Goal: Task Accomplishment & Management: Manage account settings

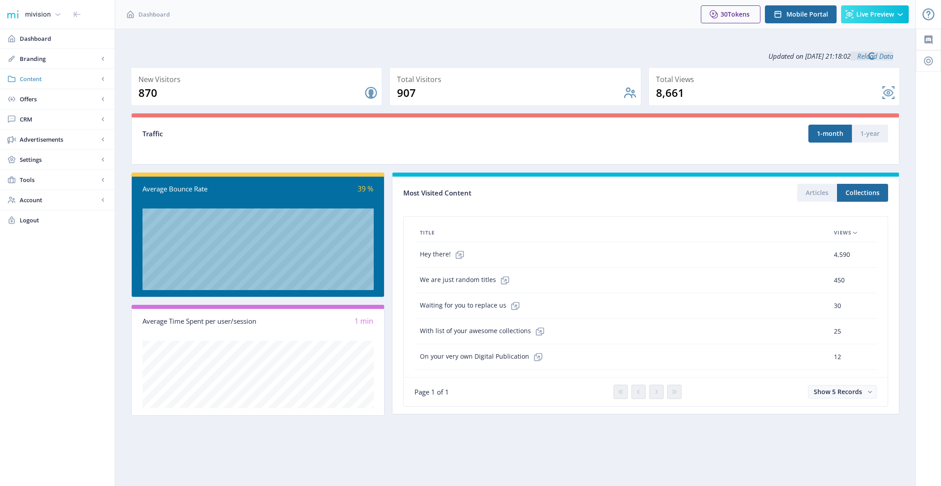
click at [40, 78] on span "Content" at bounding box center [59, 78] width 79 height 9
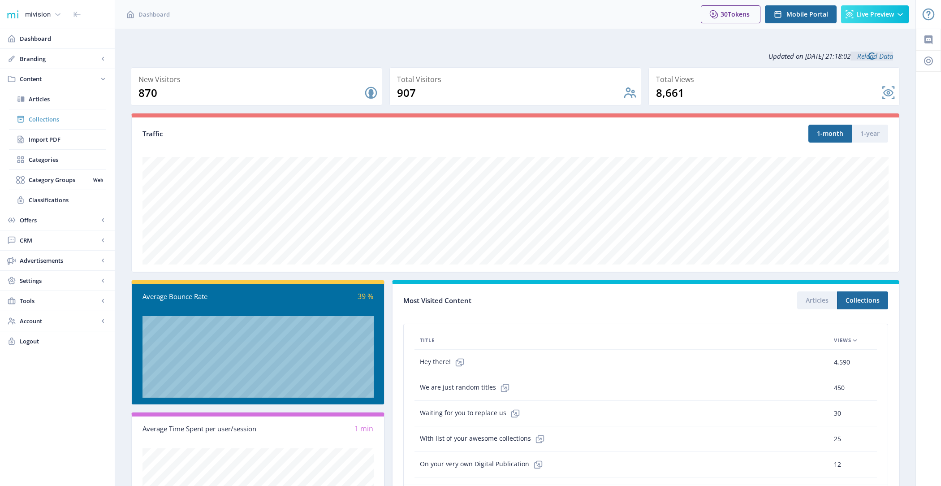
click at [49, 116] on span "Collections" at bounding box center [67, 119] width 77 height 9
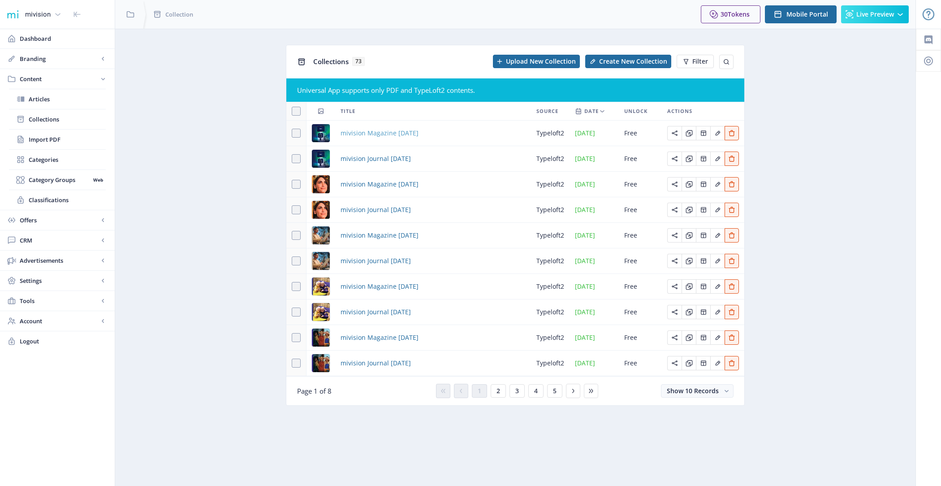
click at [405, 131] on span "mivision Magazine August 2025" at bounding box center [379, 133] width 78 height 11
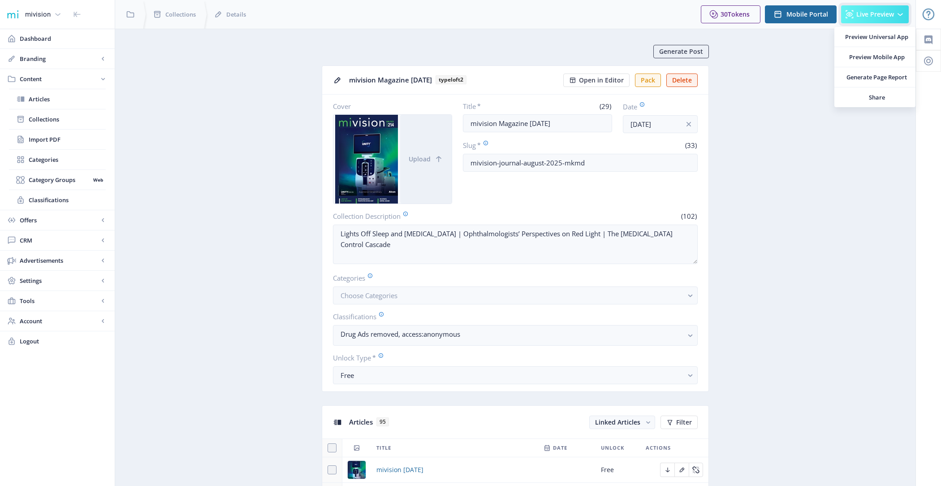
click at [871, 9] on button "Live Preview" at bounding box center [875, 14] width 68 height 18
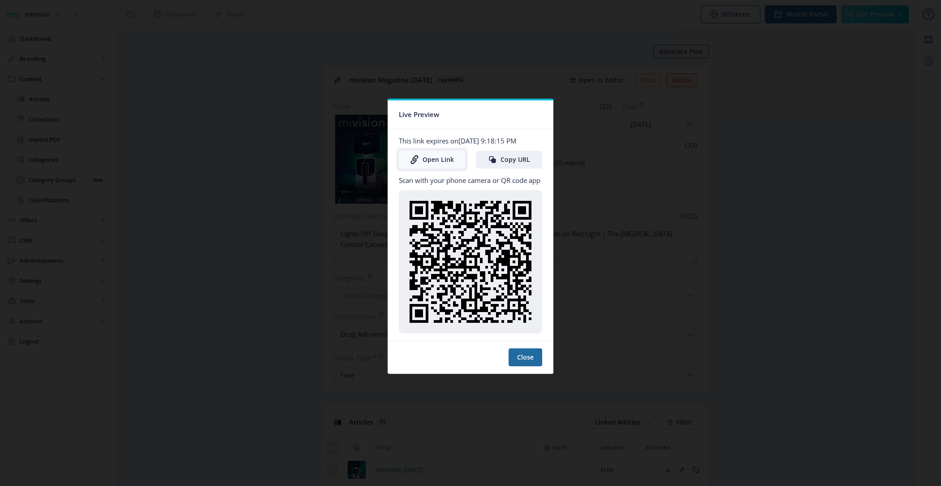
click at [446, 164] on link "Open Link" at bounding box center [432, 160] width 66 height 18
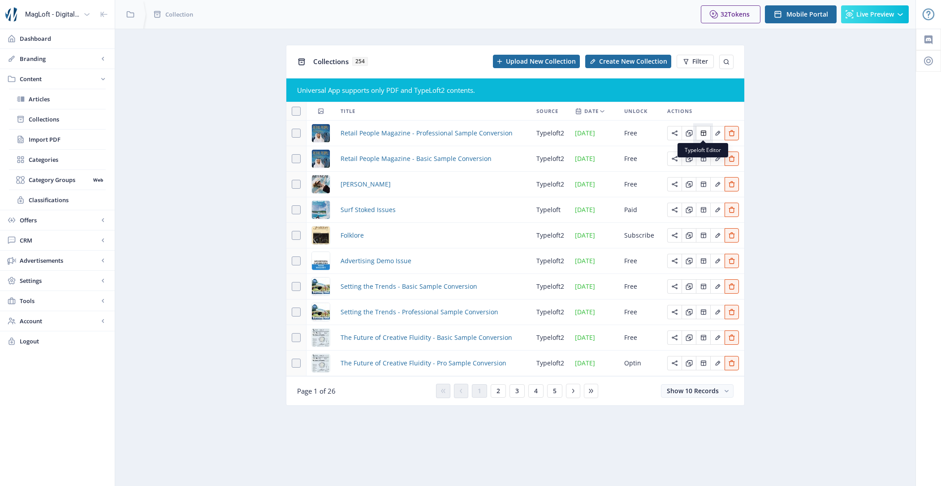
click at [704, 134] on icon "Edit page" at bounding box center [703, 132] width 7 height 7
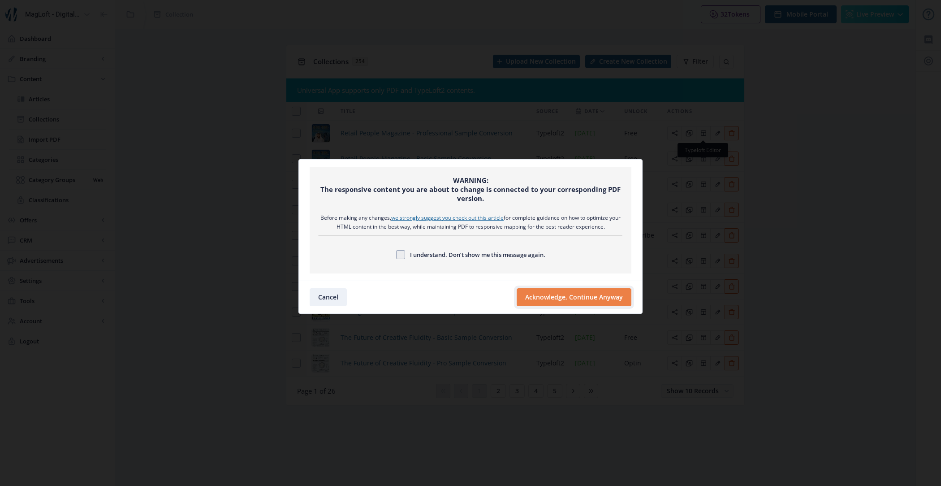
click at [583, 302] on button "Acknowledge, Continue Anyway" at bounding box center [574, 297] width 115 height 18
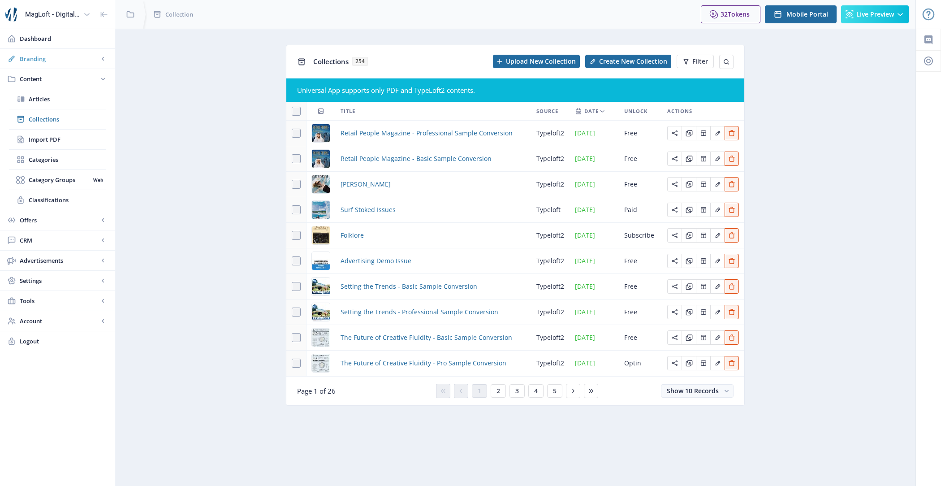
click at [71, 60] on span "Branding" at bounding box center [59, 58] width 79 height 9
click at [50, 99] on span "Appearance" at bounding box center [67, 99] width 77 height 9
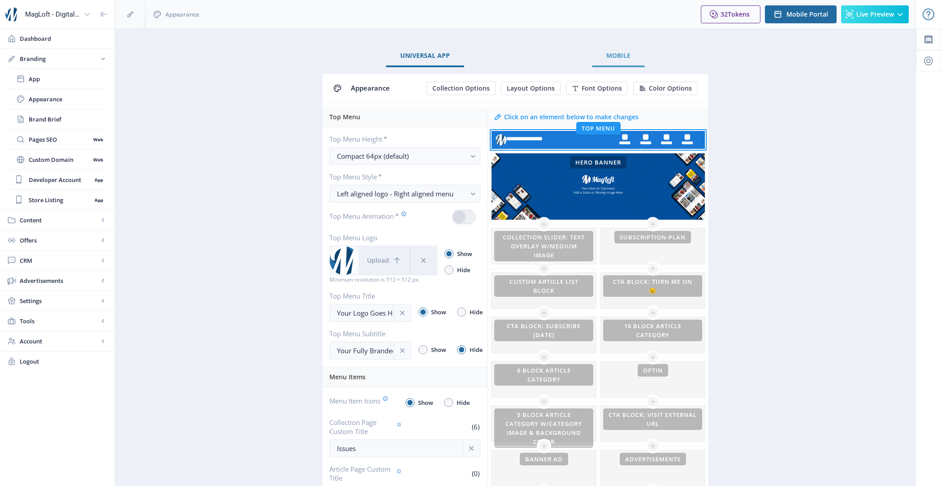
click at [620, 53] on span "Mobile" at bounding box center [618, 55] width 24 height 7
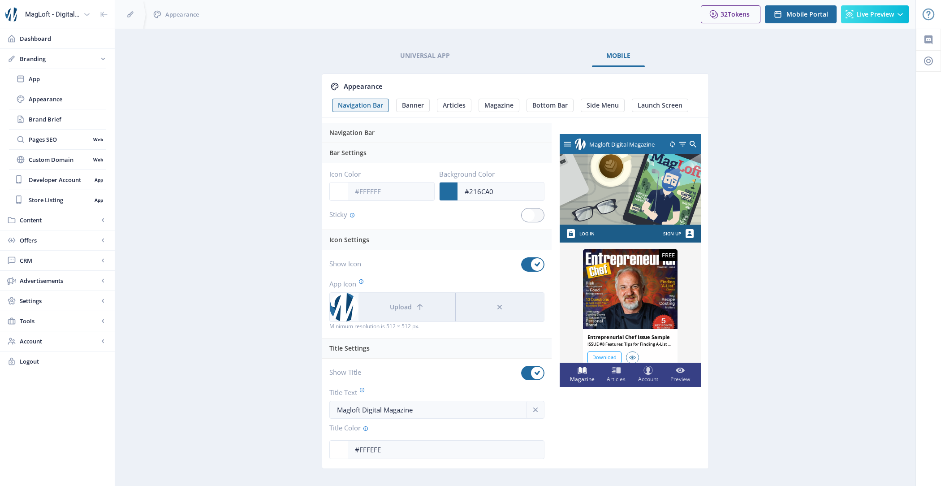
click at [670, 259] on div "FREE" at bounding box center [668, 255] width 18 height 12
click at [625, 371] on icon at bounding box center [616, 370] width 19 height 9
click at [437, 65] on link "Universal App" at bounding box center [425, 56] width 78 height 22
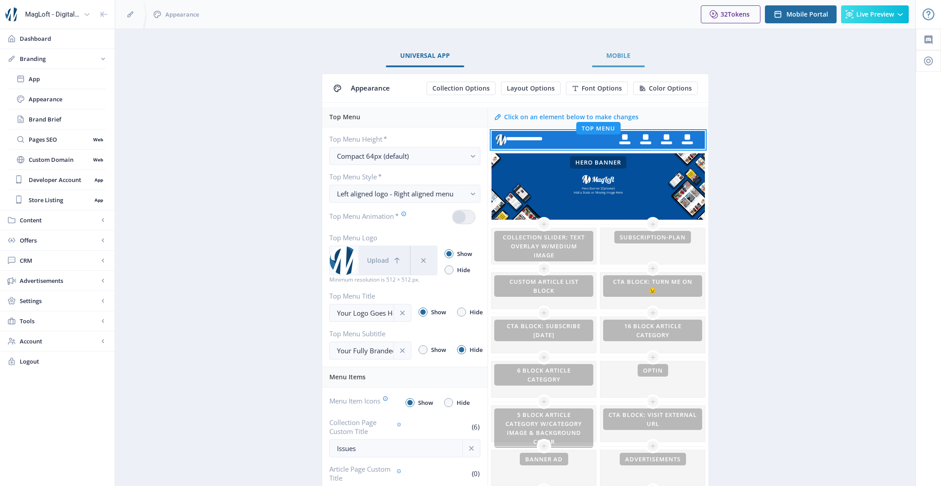
click at [630, 59] on link "Mobile" at bounding box center [618, 56] width 53 height 22
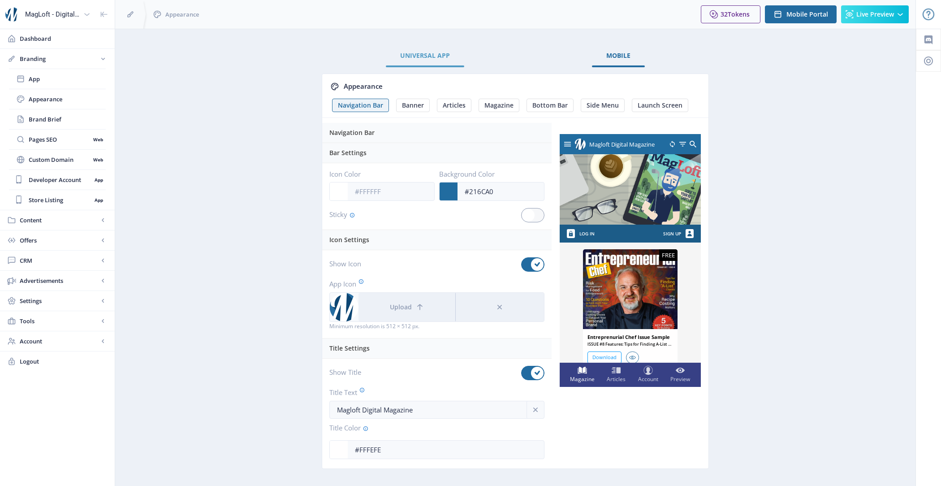
click at [450, 58] on link "Universal App" at bounding box center [425, 56] width 78 height 22
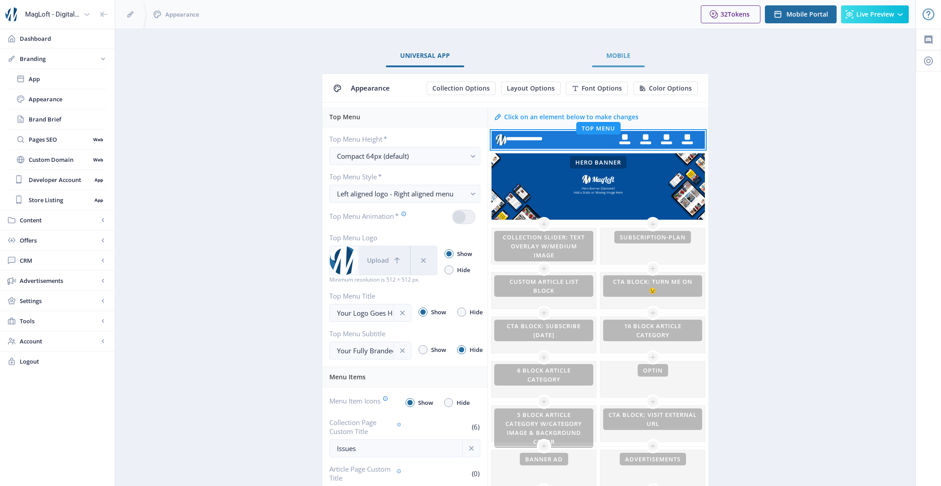
click at [622, 53] on span "Mobile" at bounding box center [618, 55] width 24 height 7
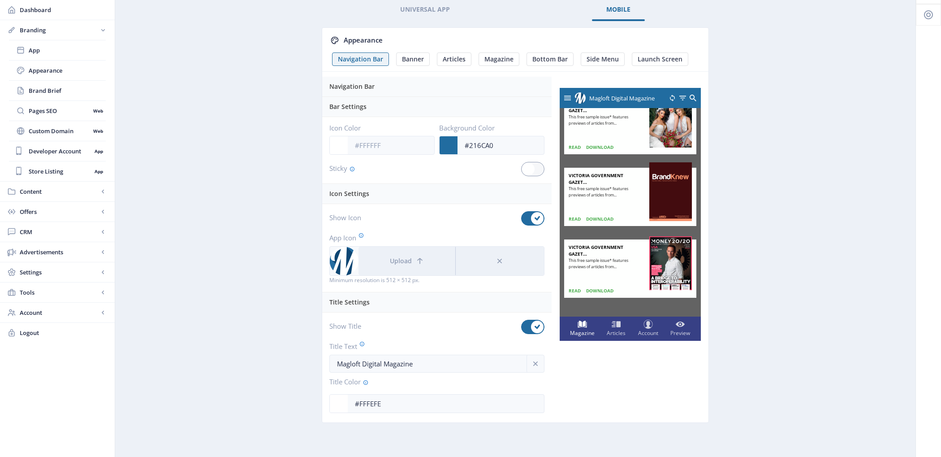
scroll to position [18, 0]
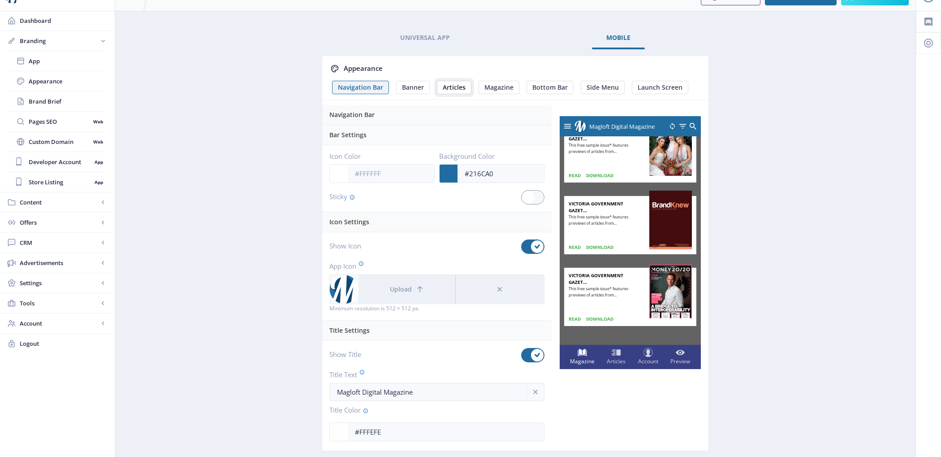
click at [451, 85] on span "Articles" at bounding box center [454, 87] width 23 height 7
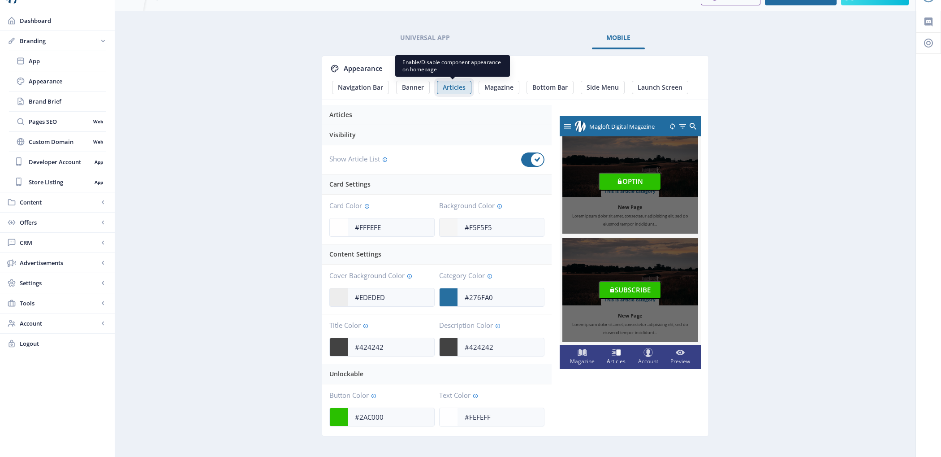
scroll to position [188, 0]
click at [538, 154] on span at bounding box center [537, 159] width 13 height 13
click at [521, 159] on input "checkbox" at bounding box center [521, 159] width 0 height 0
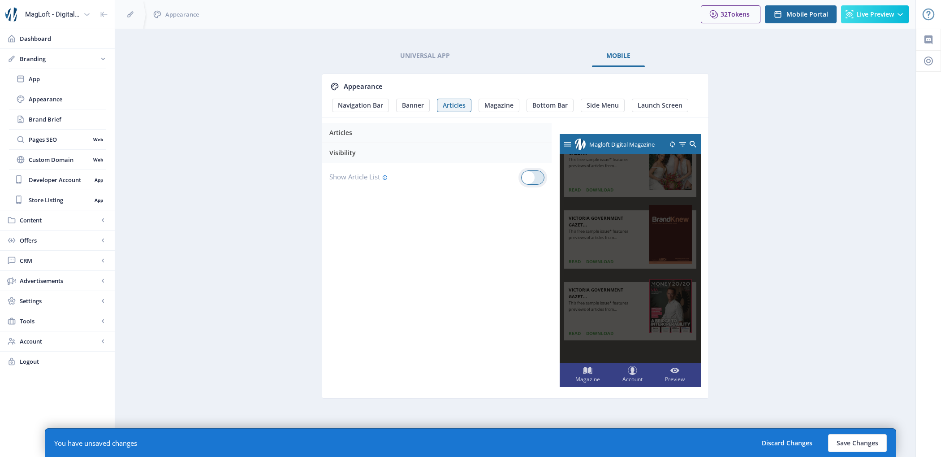
scroll to position [139, 0]
click at [527, 171] on span at bounding box center [528, 177] width 13 height 13
click at [521, 177] on input "checkbox" at bounding box center [521, 177] width 0 height 0
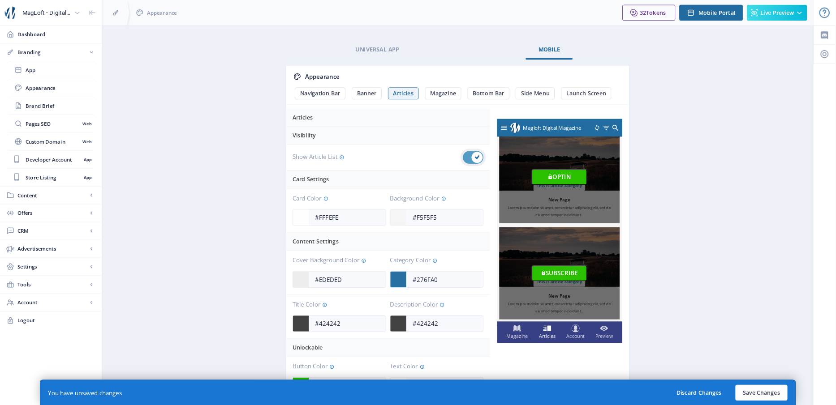
scroll to position [188, 0]
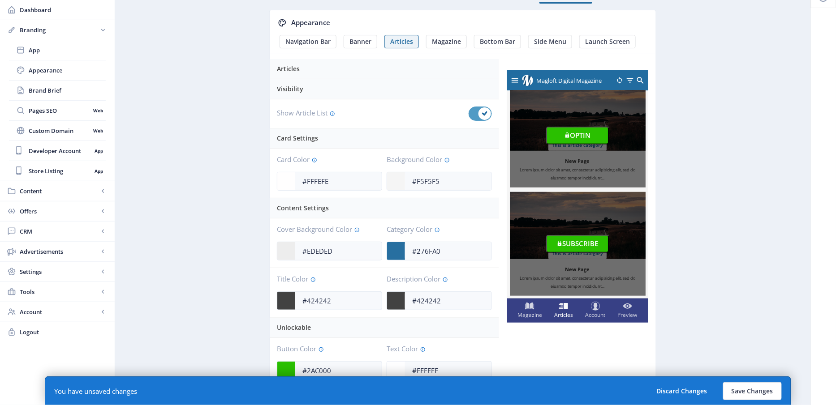
click at [476, 114] on div at bounding box center [480, 114] width 23 height 14
click at [469, 114] on input "checkbox" at bounding box center [469, 114] width 0 height 0
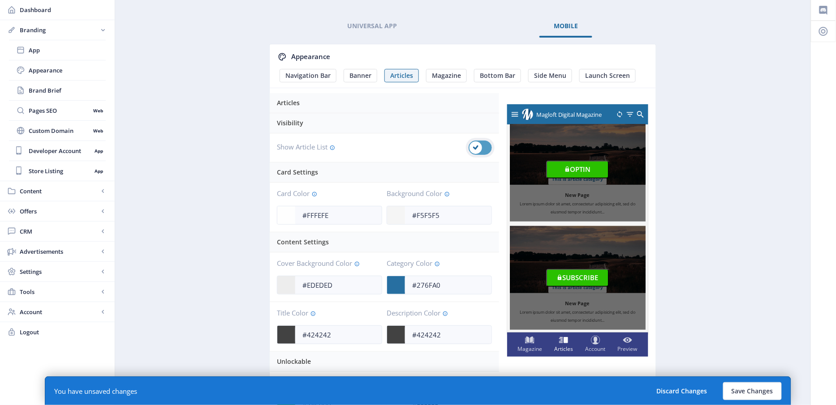
scroll to position [139, 0]
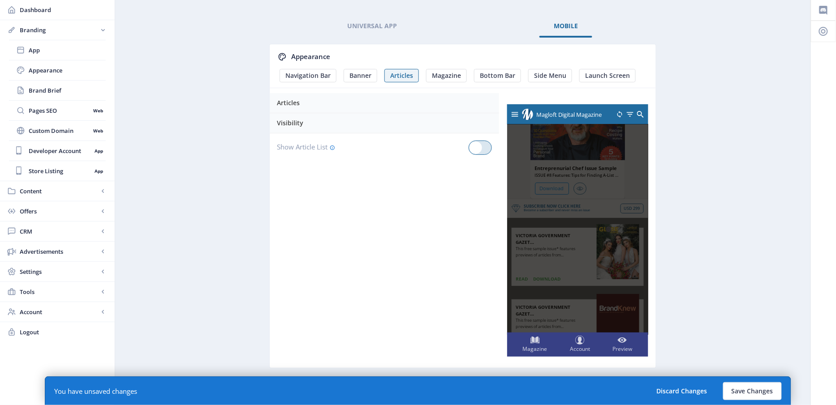
click at [483, 148] on div at bounding box center [480, 148] width 23 height 14
click at [469, 148] on input "checkbox" at bounding box center [469, 148] width 0 height 0
checkbox input "true"
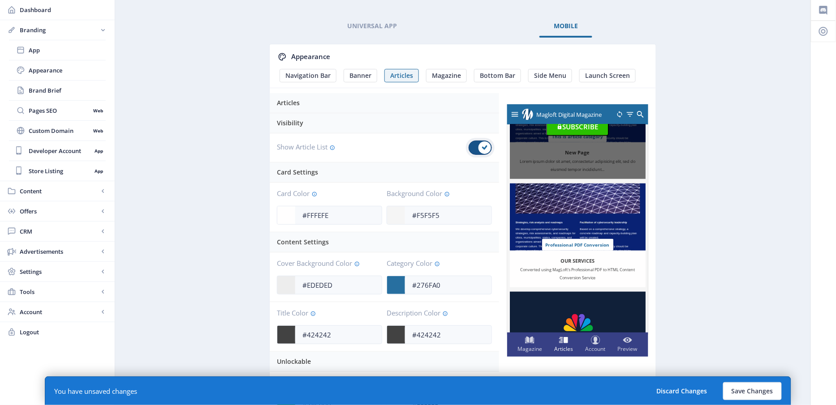
scroll to position [345, 0]
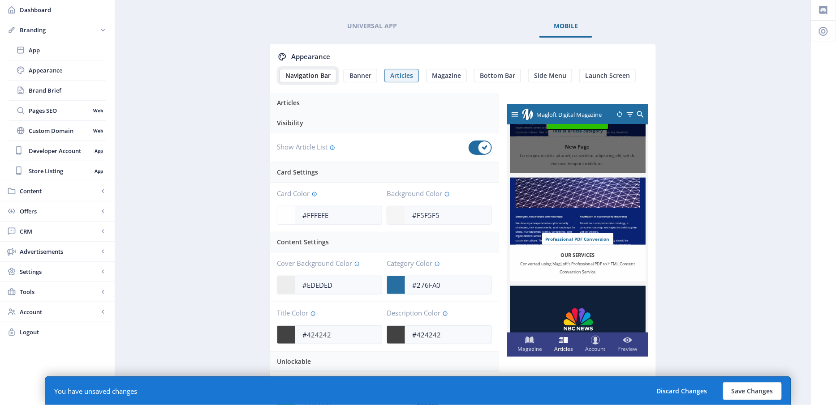
click at [311, 69] on button "Navigation Bar" at bounding box center [308, 75] width 57 height 13
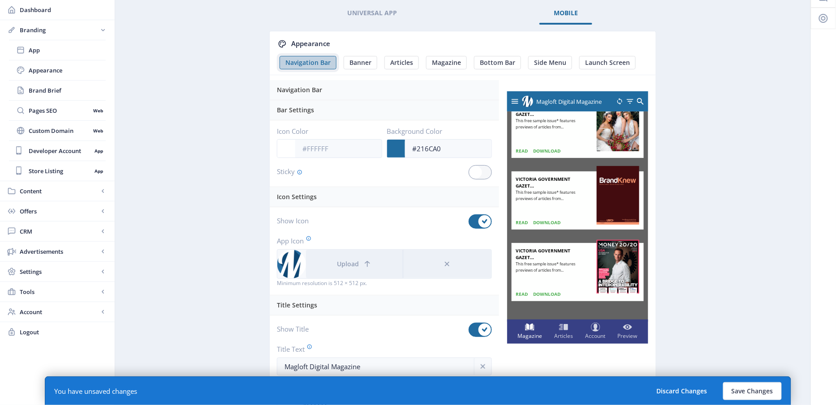
scroll to position [39, 0]
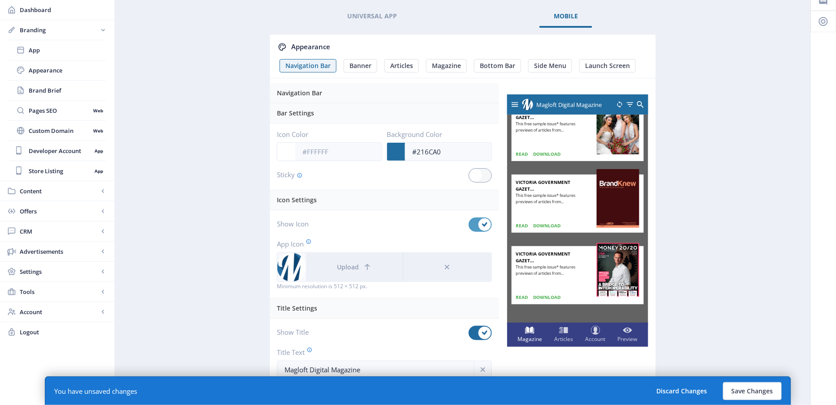
click at [482, 224] on icon at bounding box center [484, 224] width 5 height 5
click at [469, 225] on input "checkbox" at bounding box center [469, 225] width 0 height 0
click at [482, 224] on div at bounding box center [480, 225] width 23 height 14
click at [469, 225] on input "checkbox" at bounding box center [469, 225] width 0 height 0
checkbox input "true"
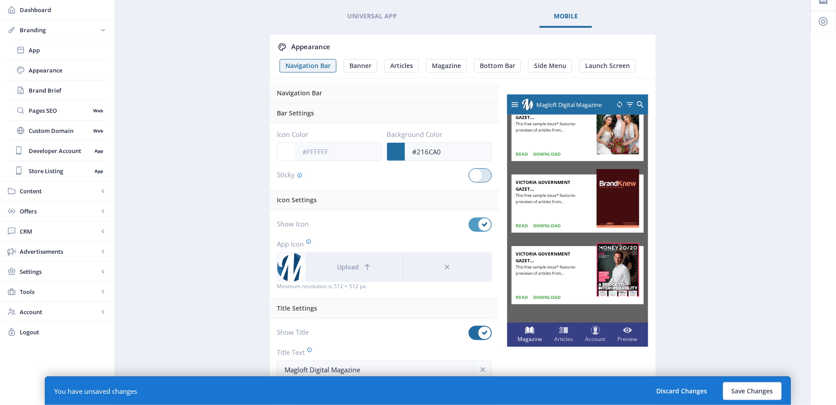
click at [482, 176] on div at bounding box center [480, 175] width 23 height 14
click at [469, 176] on input "checkbox" at bounding box center [469, 176] width 0 height 0
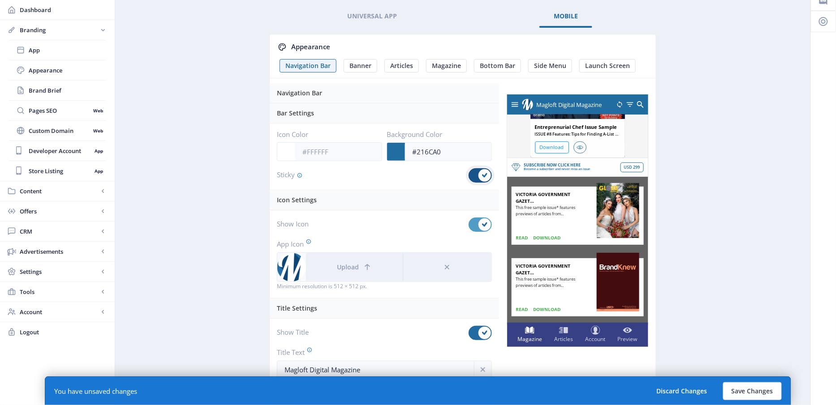
scroll to position [0, 0]
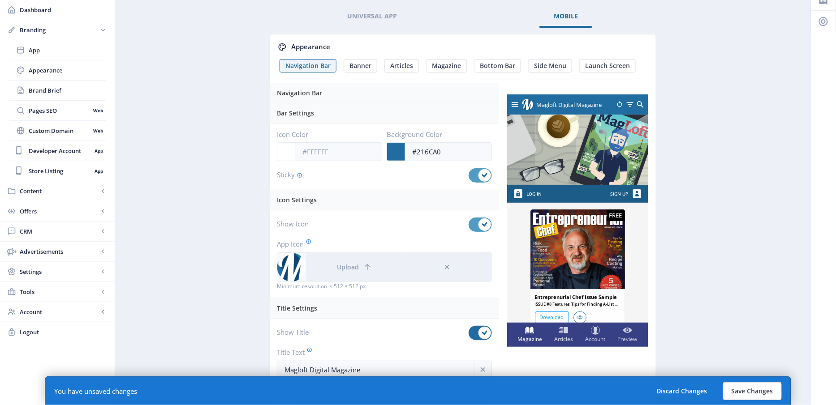
click at [487, 173] on use at bounding box center [484, 175] width 5 height 4
click at [469, 176] on input "checkbox" at bounding box center [469, 176] width 0 height 0
checkbox input "false"
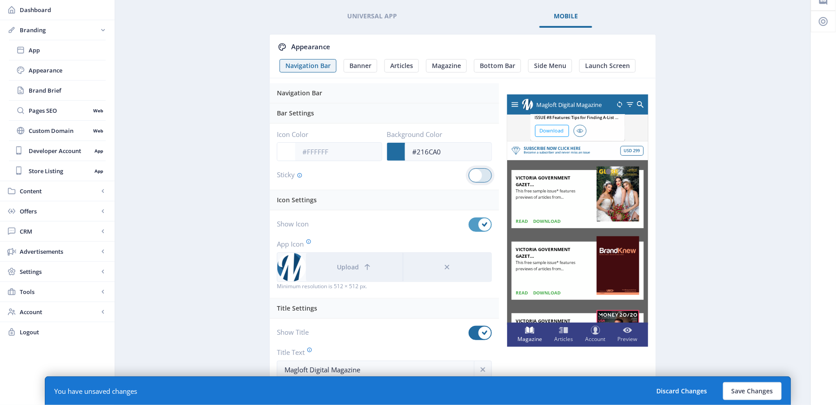
scroll to position [189, 0]
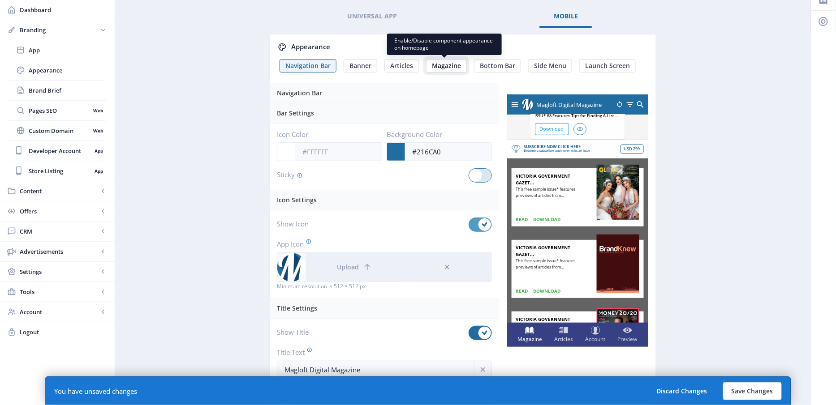
click at [445, 70] on button "Magazine" at bounding box center [446, 65] width 41 height 13
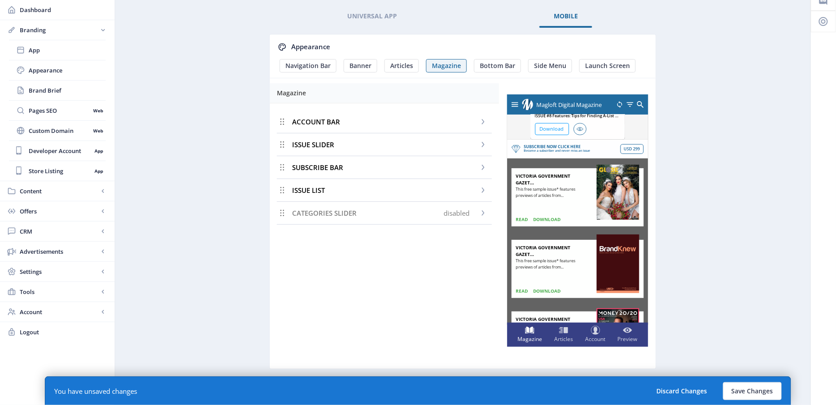
click at [356, 145] on div "ISSUE SLIDER" at bounding box center [384, 145] width 215 height 23
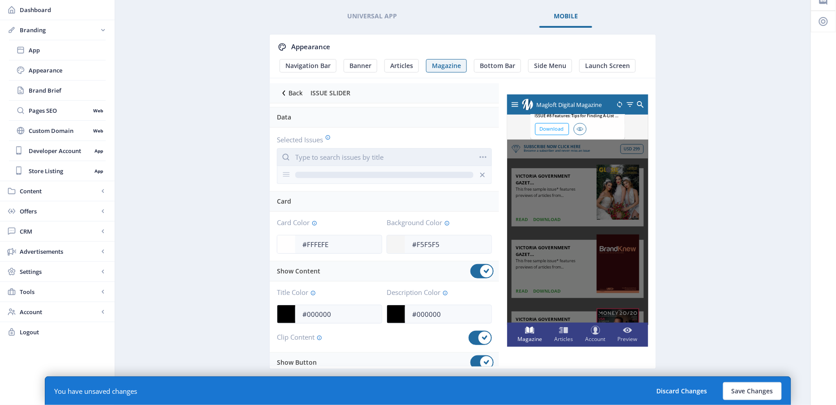
scroll to position [64, 0]
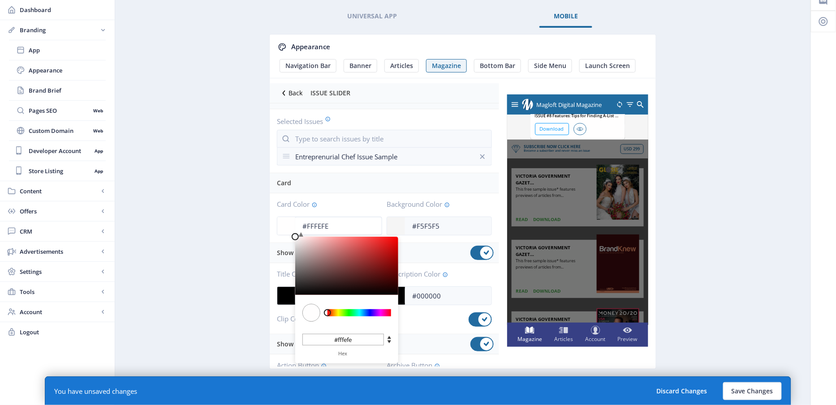
drag, startPoint x: 366, startPoint y: 227, endPoint x: 283, endPoint y: 217, distance: 83.4
click at [283, 217] on app-color-input "#FFFEFE C M Y K 0 100 100 H S L 255 254 254 R G B #fffefe Hex" at bounding box center [329, 226] width 105 height 19
type input "#701414"
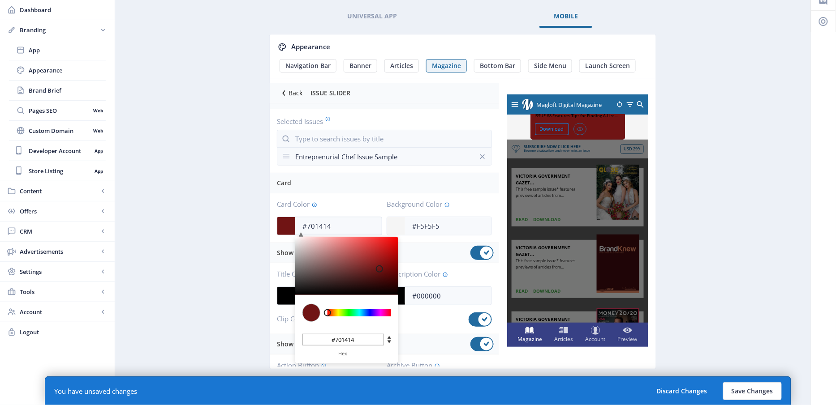
type input "#701515"
type input "#741414"
type input "#7A1313"
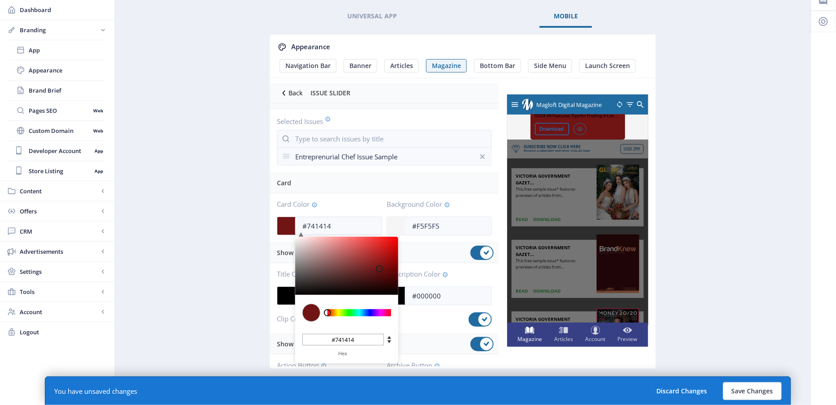
type input "#7a1313"
type input "#821111"
type input "#8A0D0D"
type input "#8a0d0d"
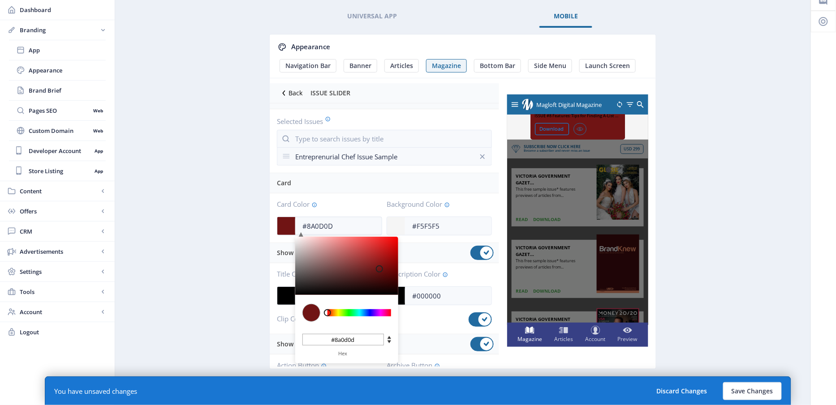
type input "#900B0B"
type input "#900b0b"
type input "#940909"
type input "#960707"
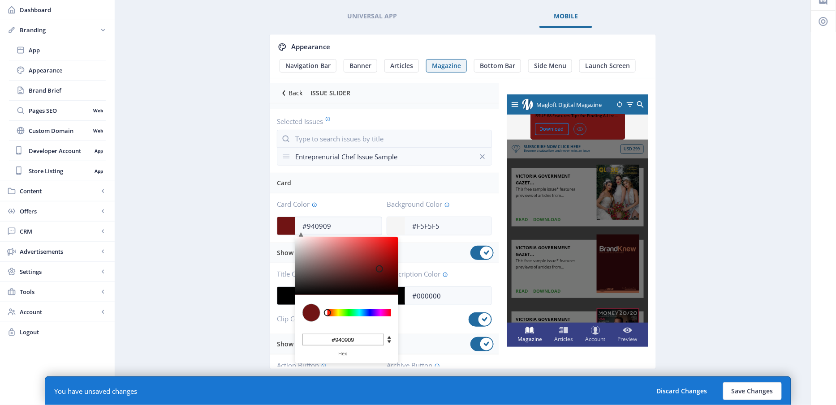
type input "#960707"
type input "#940707"
type input "#920707"
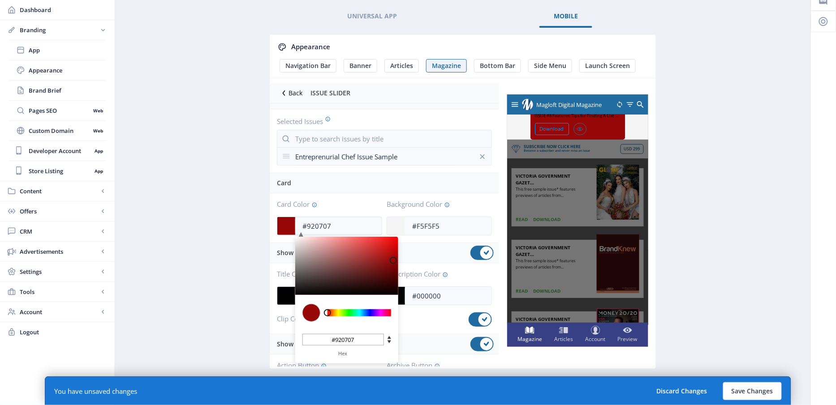
type input "#8E0606"
type input "#8e0606"
type input "#8C0606"
type input "#8c0606"
type input "#880606"
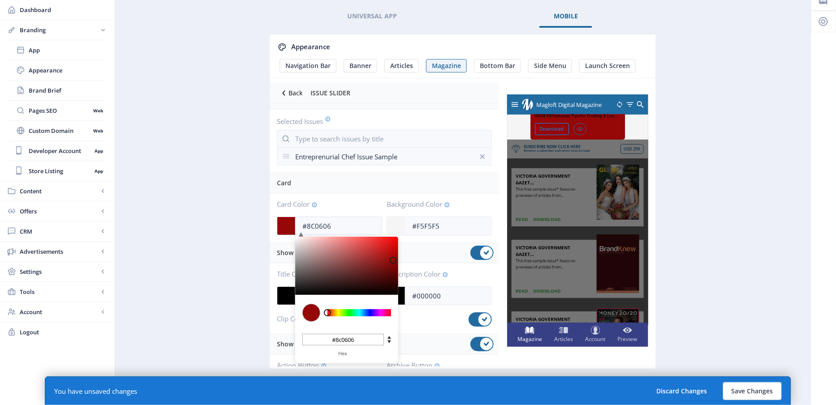
type input "#880606"
type input "#860606"
type input "#820606"
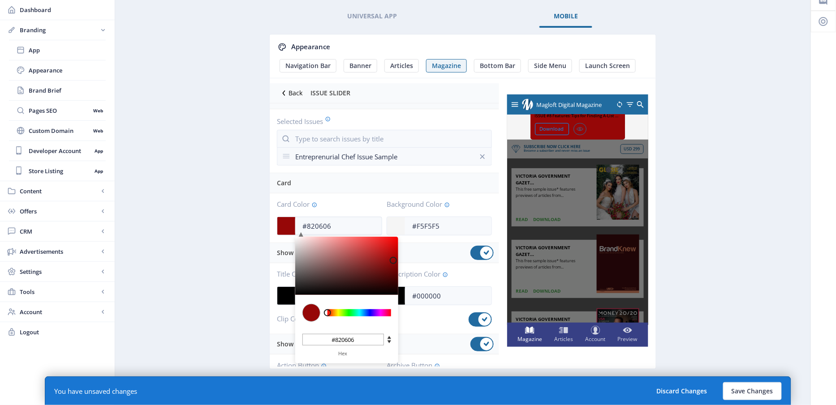
type input "#7A0606"
type input "#7a0606"
type input "#6E0505"
type input "#6e0505"
type input "#5F0404"
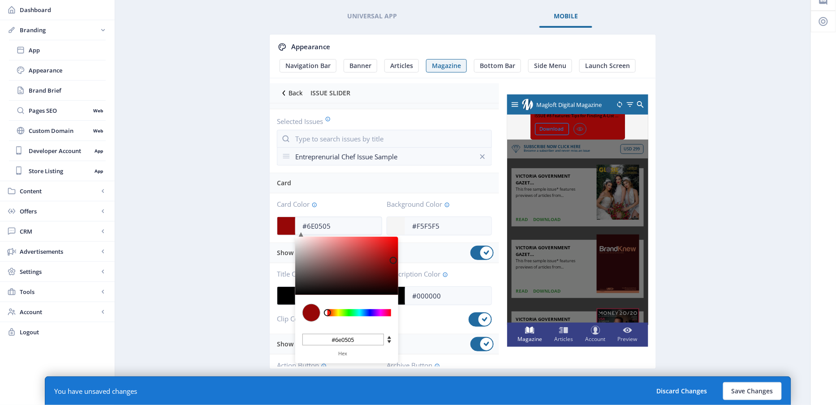
type input "#5f0404"
type input "#4D0303"
type input "#4d0303"
type input "#3D0202"
type input "#3d0202"
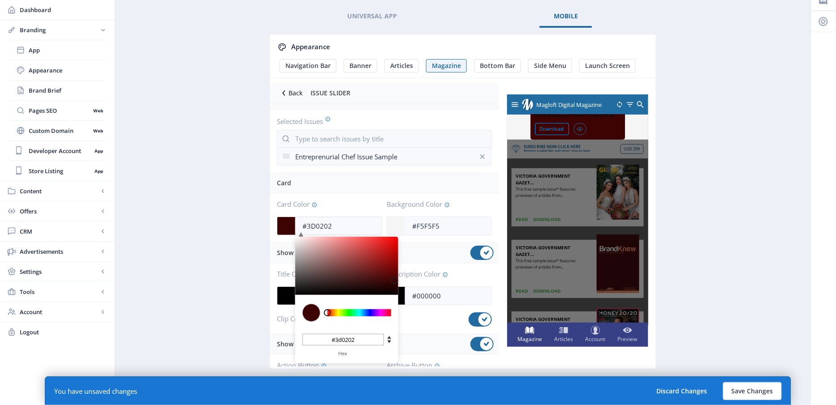
type input "#300101"
type input "#260101"
type input "#1E0000"
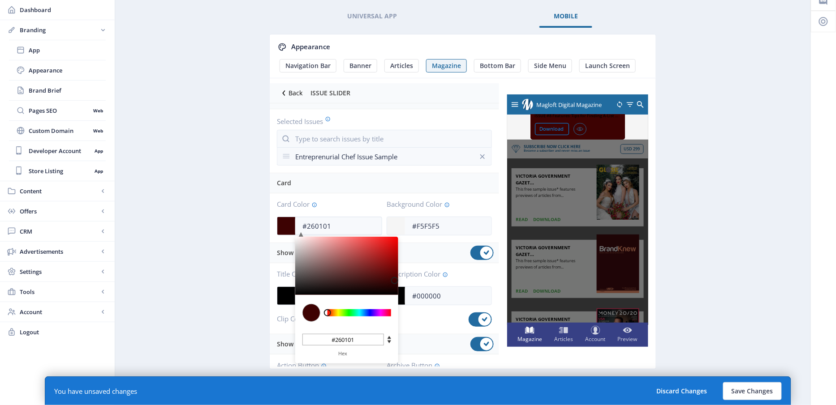
type input "#1e0000"
type input "#1A0000"
type input "#1a0000"
type input "#180000"
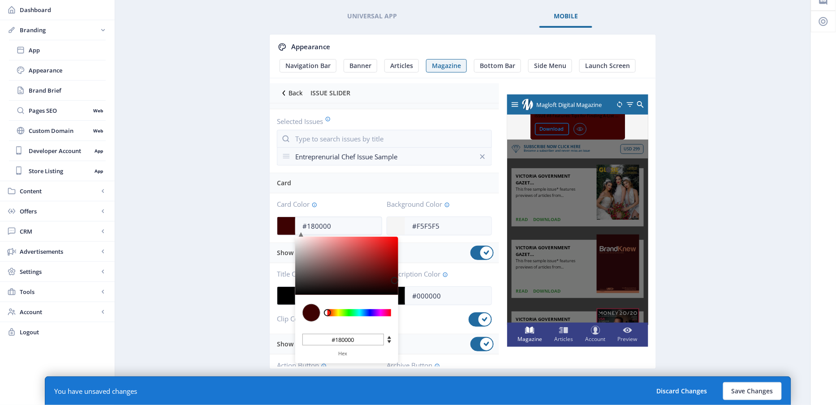
type input "#160000"
type input "#180000"
drag, startPoint x: 379, startPoint y: 268, endPoint x: 397, endPoint y: 288, distance: 26.6
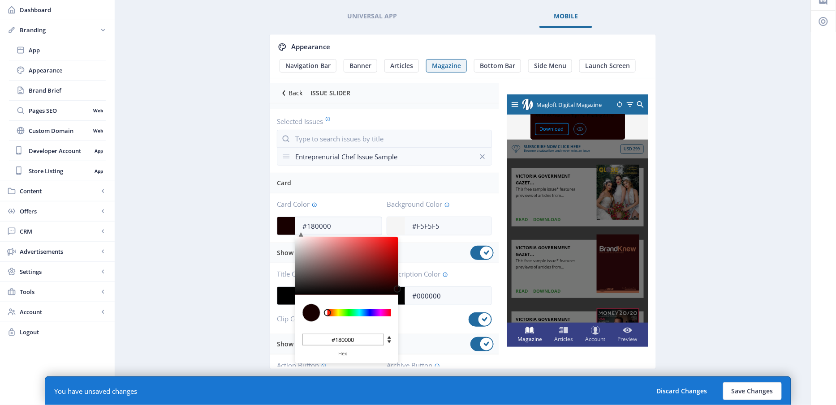
click at [397, 288] on div at bounding box center [346, 266] width 103 height 58
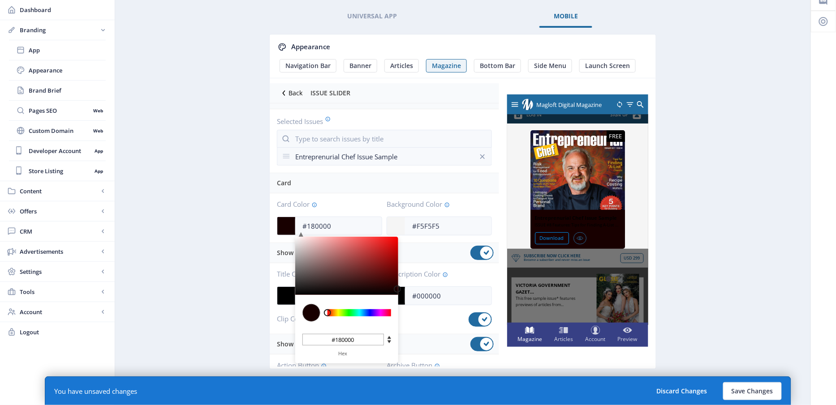
scroll to position [76, 0]
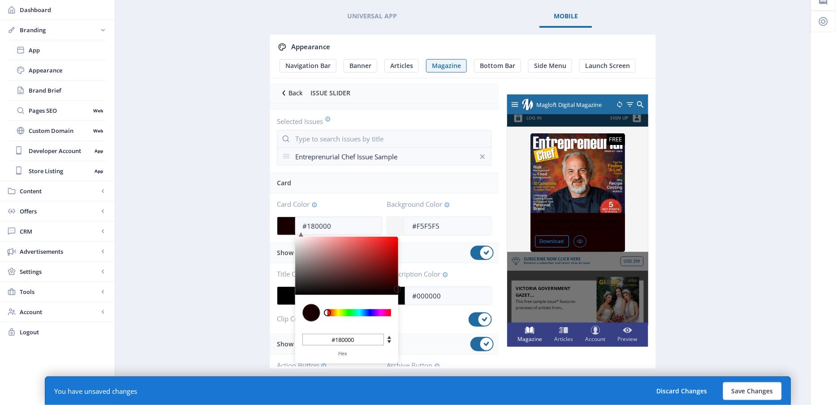
type input "#7A3434"
type input "#7a3434"
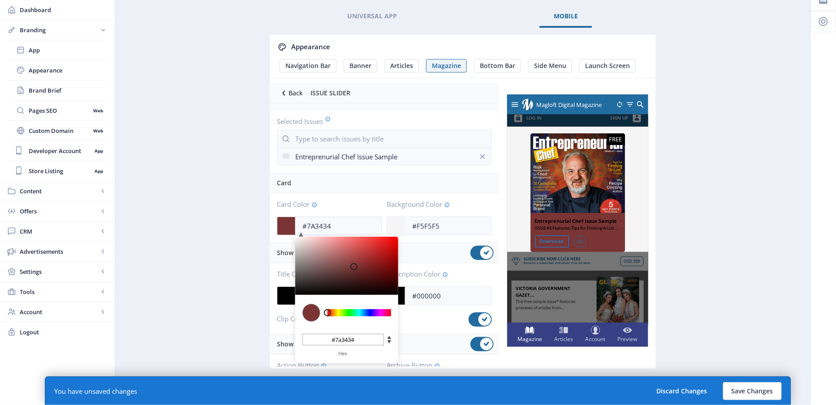
type input "#7E3838"
type input "#7e3838"
type input "#864040"
type input "#965050"
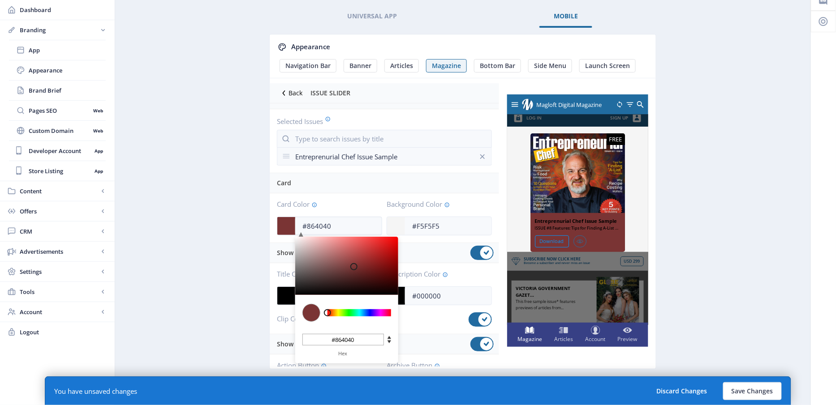
type input "#965050"
type input "#A56363"
type input "#a56363"
type input "#B37676"
type input "#b37676"
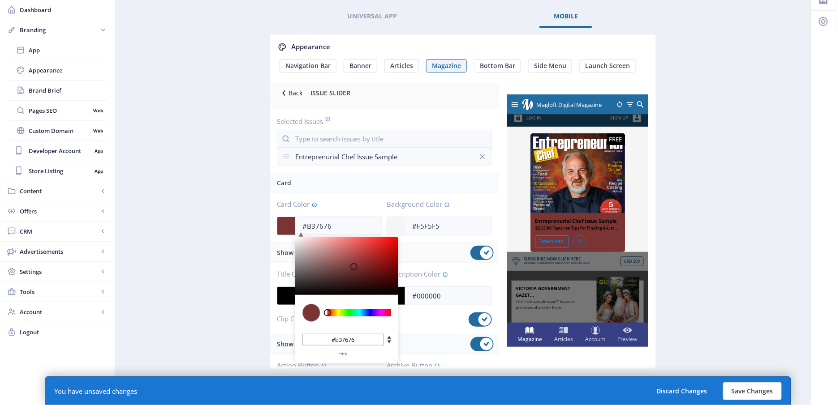
type input "#BF8888"
type input "#bf8888"
type input "#C99898"
type input "#c99898"
type input "#D0A5A5"
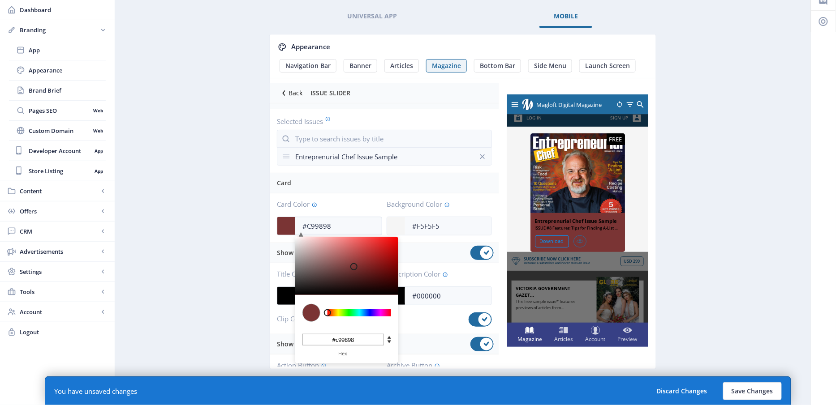
type input "#d0a5a5"
type input "#D4AEAE"
type input "#d4aeae"
type input "#D6B5B5"
type input "#d6b5b5"
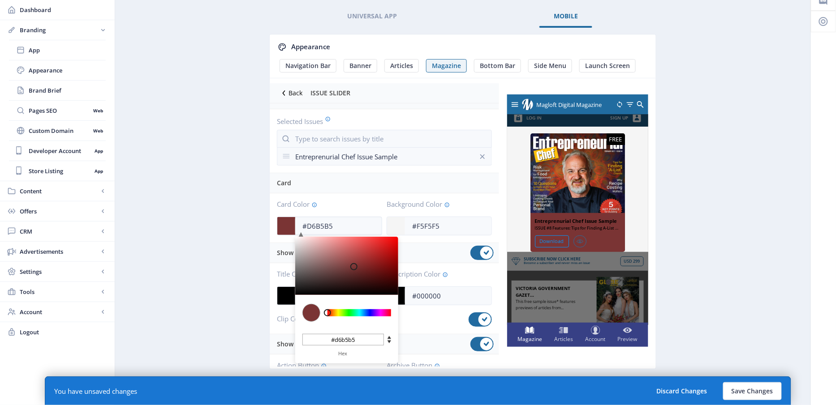
type input "#D6B9B9"
type input "#d6b9b9"
type input "#D6BBBB"
type input "#d6bbbb"
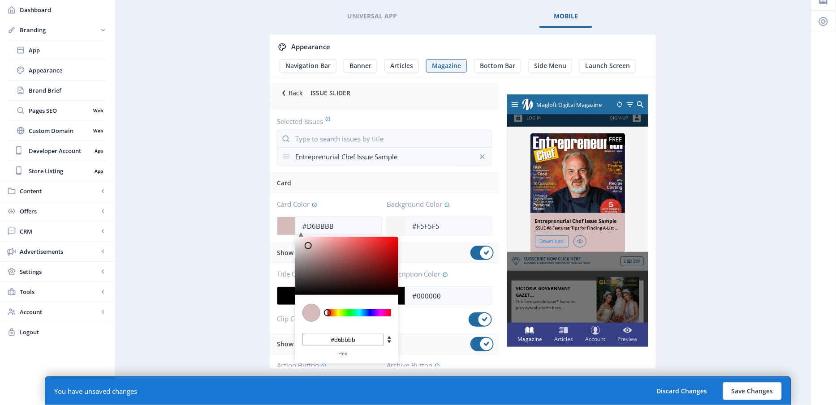
type input "#D6BDBD"
type input "#d6bdbd"
type input "#D6BEBE"
type input "#d6bebe"
type input "#D6BFBF"
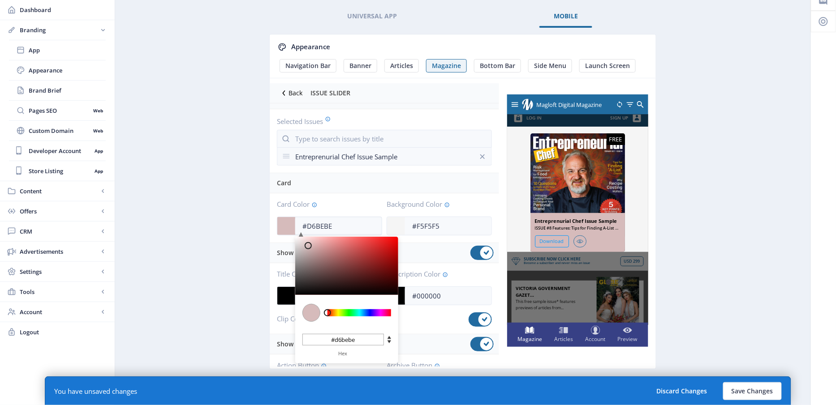
type input "#d6bfbf"
type input "#D6C0C0"
type input "#d6c0c0"
type input "#D6C2C2"
type input "#d6c2c2"
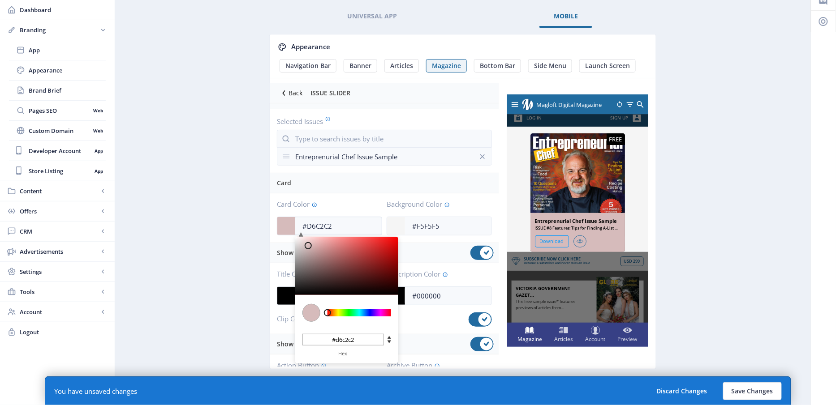
type input "#D8C5C5"
type input "#d8c5c5"
type input "#D8C7C7"
type input "#d8c7c7"
type input "#D8C8C8"
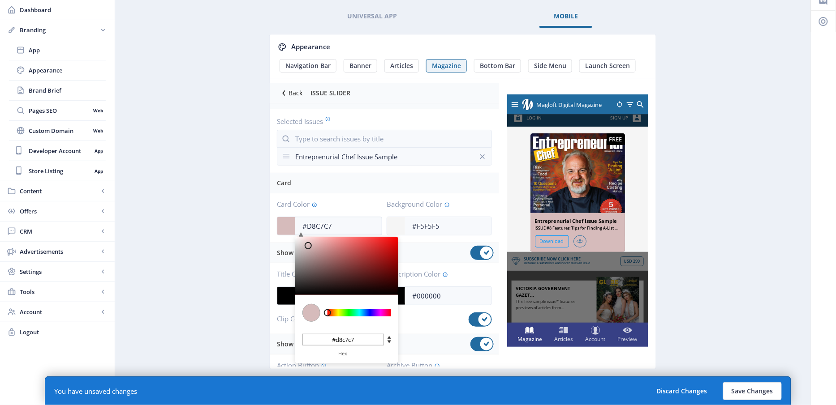
type input "#d8c8c8"
type input "#D8CACA"
type input "#d8caca"
type input "#D8CBCB"
type input "#d8cbcb"
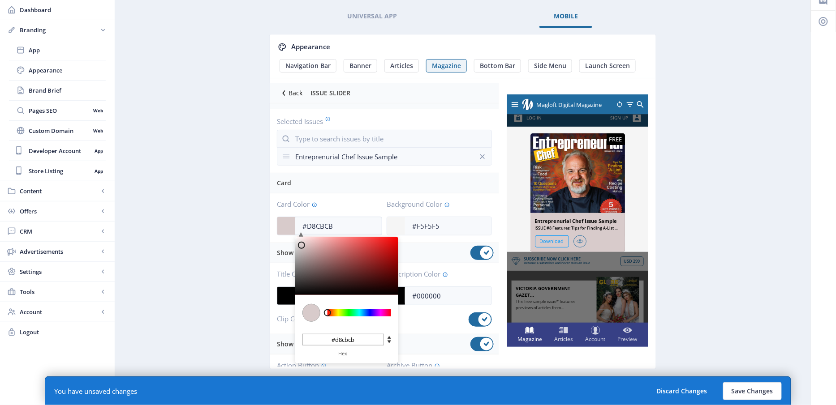
type input "#D8CCCC"
type input "#d8cccc"
type input "#D8CDCD"
type input "#d8cdcd"
type input "#D6CBCB"
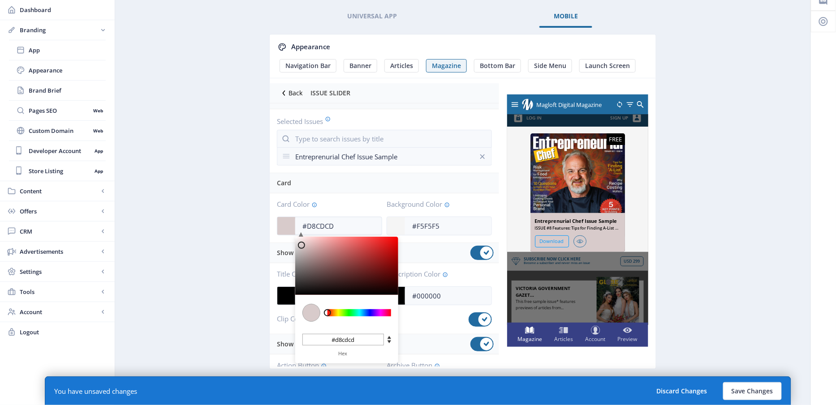
type input "#d6cbcb"
type input "#D4C5C5"
type input "#d4c5c5"
type input "#D0BABA"
type input "#d0baba"
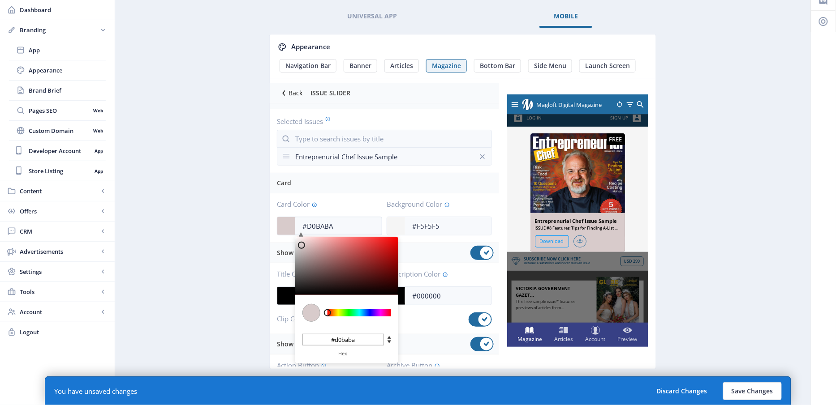
type input "#C3A0A0"
type input "#c3a0a0"
type input "#AD7B7B"
type input "#ad7b7b"
type input "#925656"
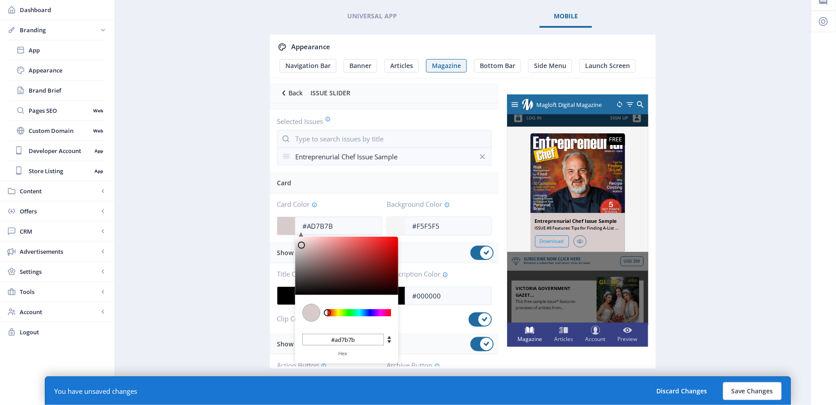
type input "#925656"
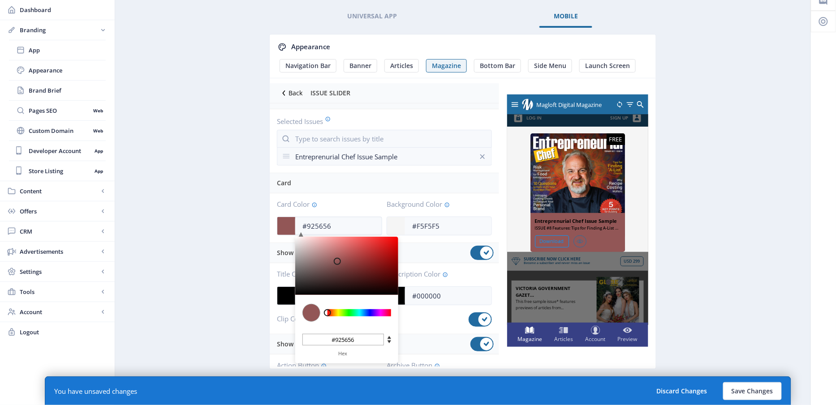
type input "#763939"
type input "#5B2222"
type input "#5b2222"
type input "#3D1111"
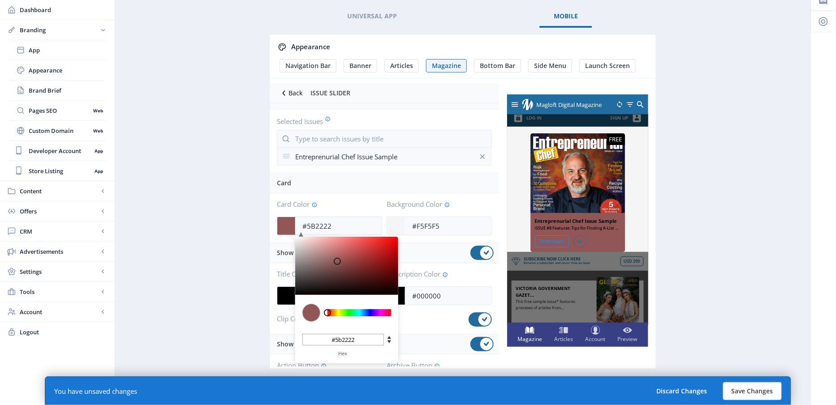
type input "#3d1111"
type input "#2A0909"
type input "#2a0909"
type input "#1A0505"
type input "#1a0505"
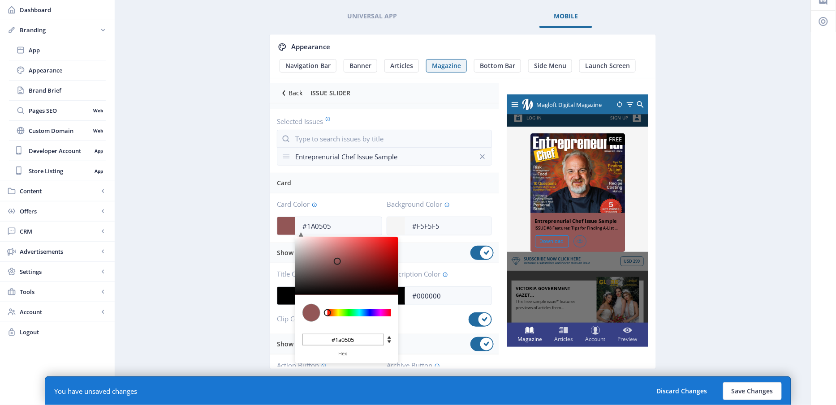
type input "#0E0202"
type input "#0e0202"
type input "#060101"
type input "#000000"
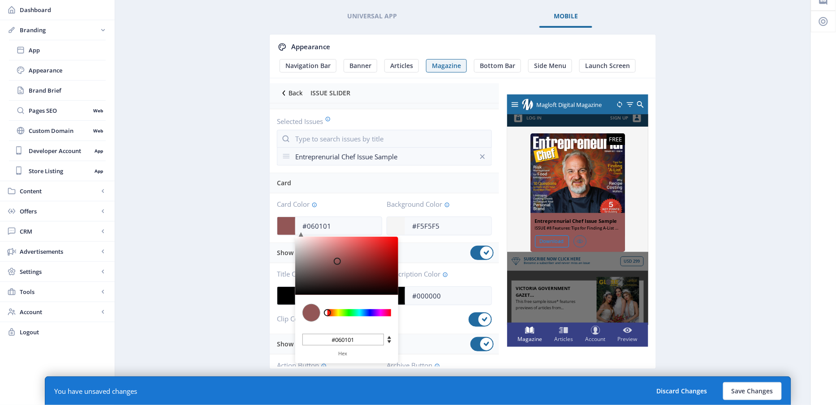
type input "#000000"
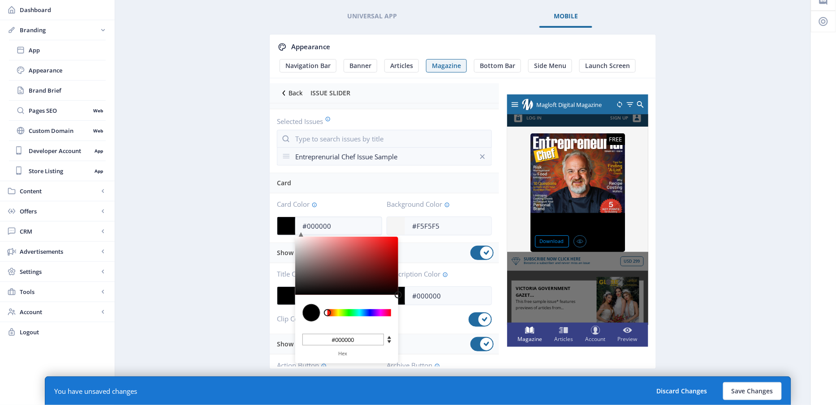
type input "#200808"
type input "#471D1D"
type input "#471d1d"
type input "#6A3F3F"
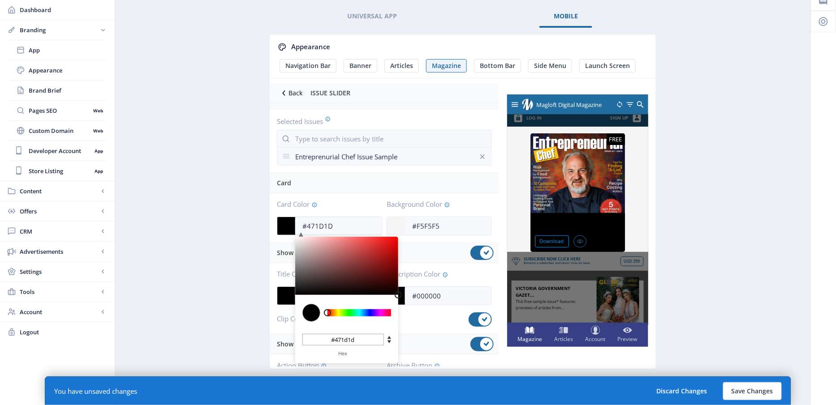
type input "#6a3f3f"
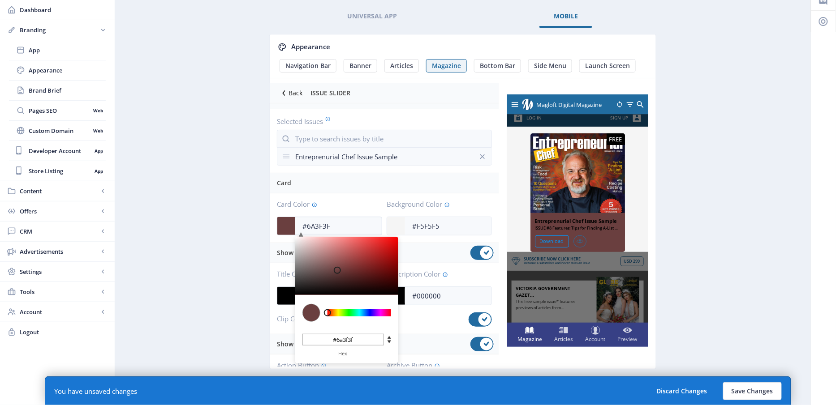
type input "#866363"
type input "#9B8484"
type input "#9b8484"
type input "#AFA4A4"
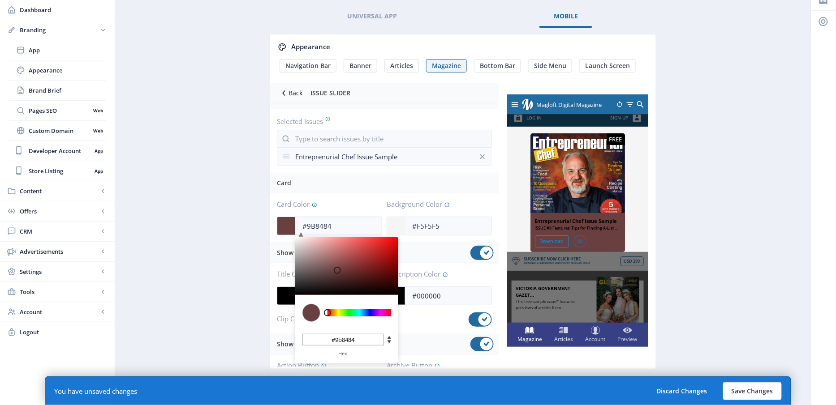
type input "#afa4a4"
type input "#BFBFBF"
type input "#bfbfbf"
type input "#CCCCCC"
type input "#cccccc"
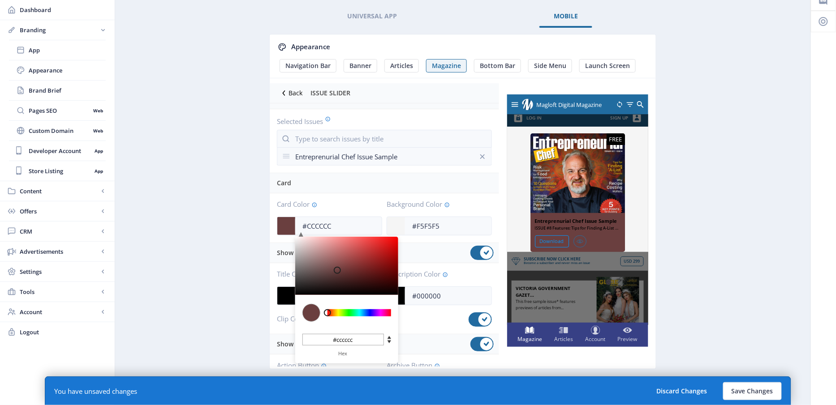
type input "#D6D6D6"
type input "#d6d6d6"
type input "#DCDCDC"
type input "#dcdcdc"
type input "#E2E2E2"
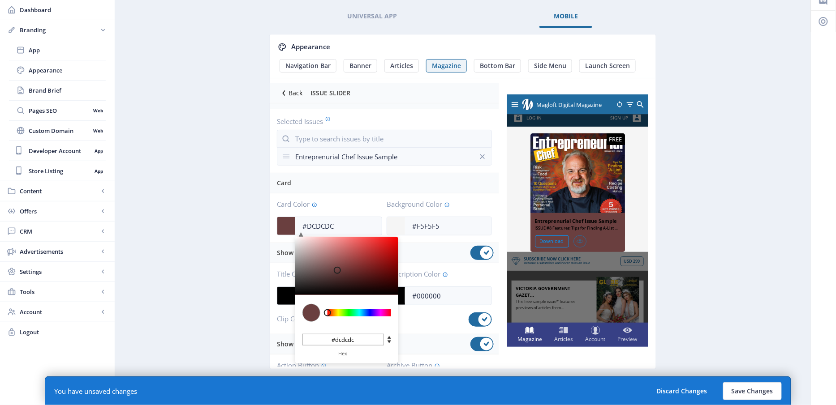
type input "#e2e2e2"
type input "#E6E6E6"
type input "#e6e6e6"
type input "#E8E8E8"
type input "#e8e8e8"
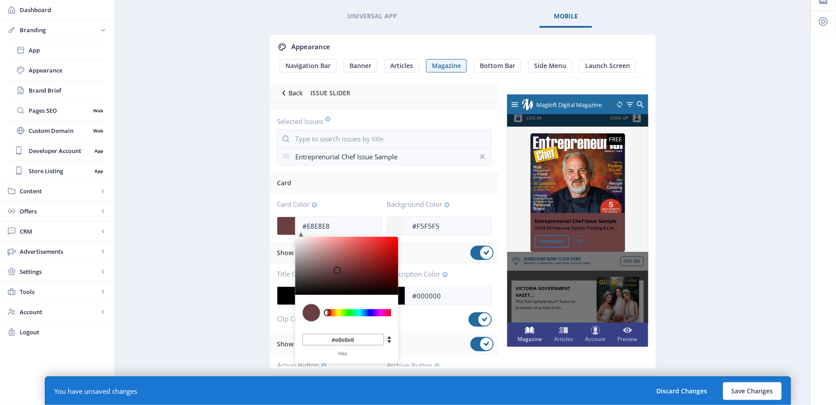
type input "#EAEAEA"
type input "#eaeaea"
drag, startPoint x: 354, startPoint y: 266, endPoint x: 278, endPoint y: 240, distance: 80.5
click at [278, 240] on div "Data Selected Issues Entreprenurial Chef Issue Sample Card Card Color #EAEAEA C…" at bounding box center [384, 302] width 229 height 427
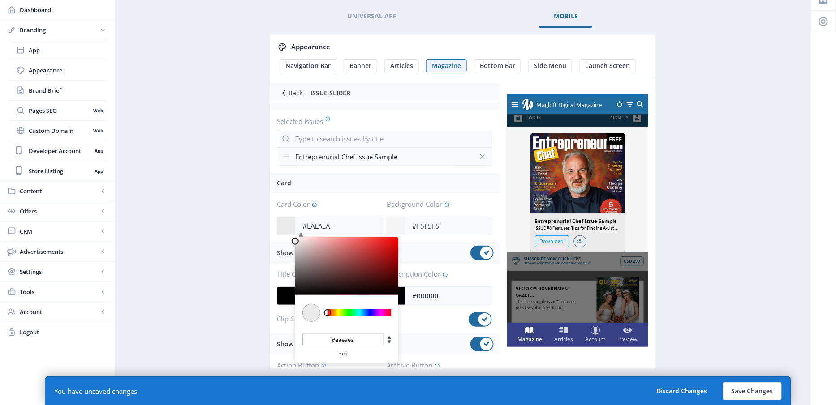
click at [289, 97] on button "Back" at bounding box center [291, 93] width 28 height 10
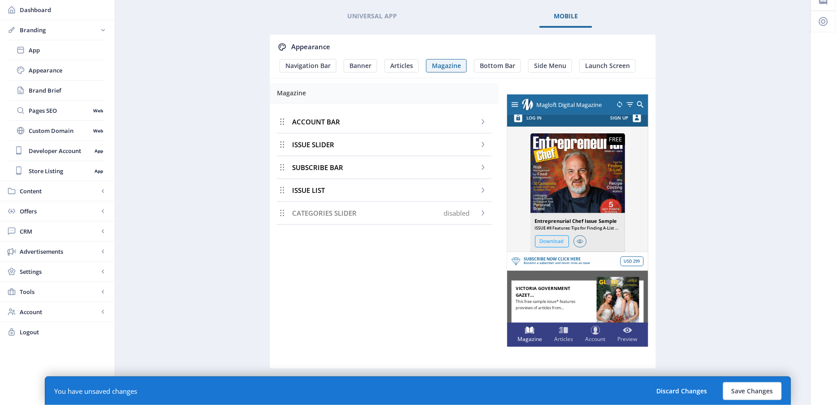
scroll to position [0, 0]
click at [424, 208] on div "CATEGORIES SLIDER disabled" at bounding box center [384, 213] width 215 height 23
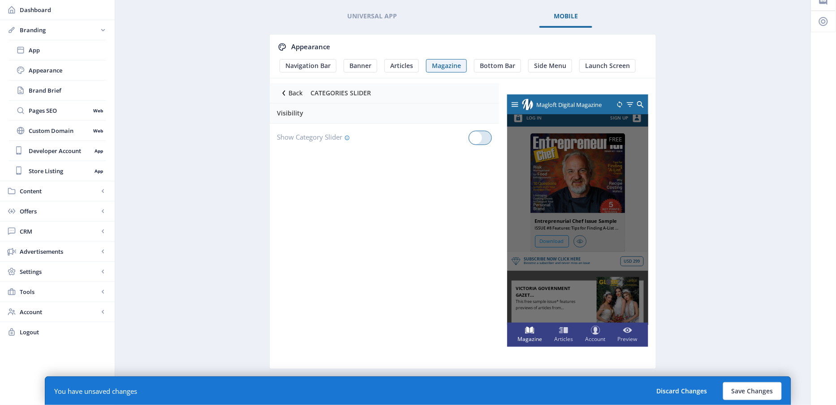
click at [485, 138] on div at bounding box center [480, 138] width 23 height 14
click at [469, 138] on input "checkbox" at bounding box center [469, 138] width 0 height 0
checkbox input "true"
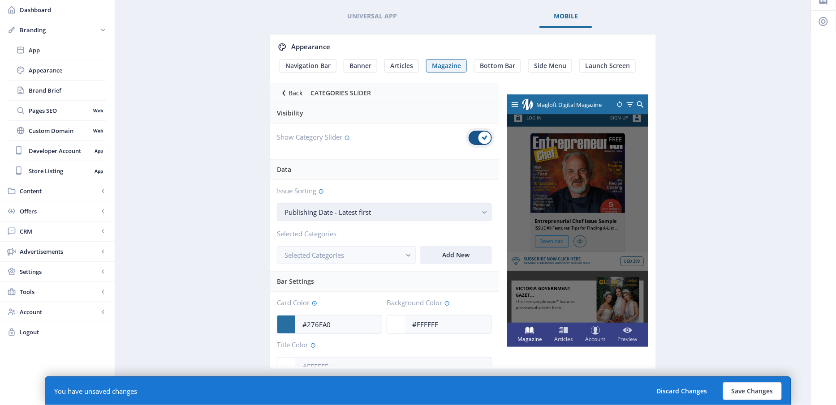
scroll to position [12, 0]
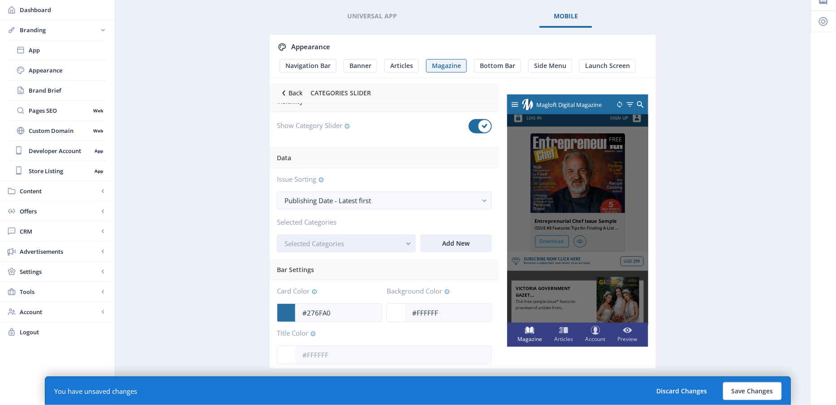
click at [366, 235] on button "Selected Categories" at bounding box center [346, 244] width 139 height 18
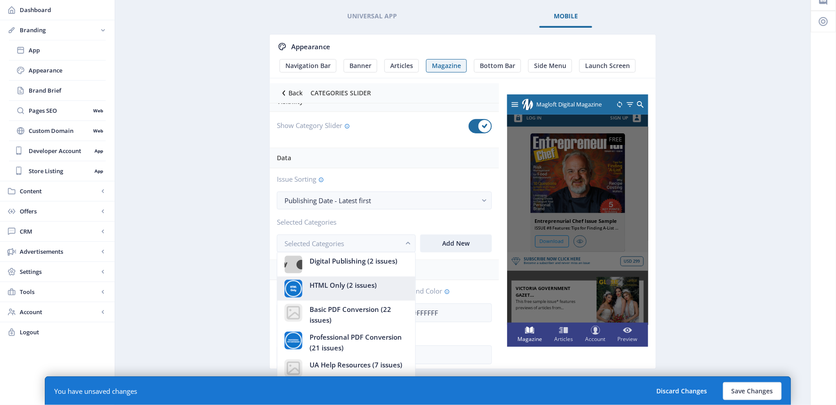
click at [355, 282] on span "HTML Only (2 issues)" at bounding box center [343, 285] width 67 height 11
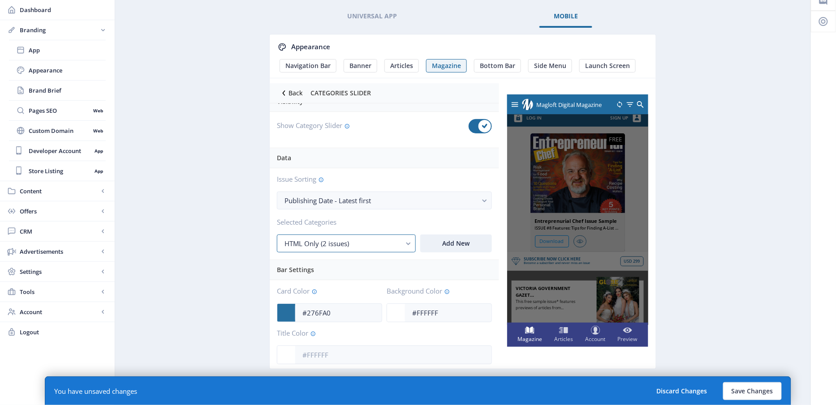
scroll to position [41, 0]
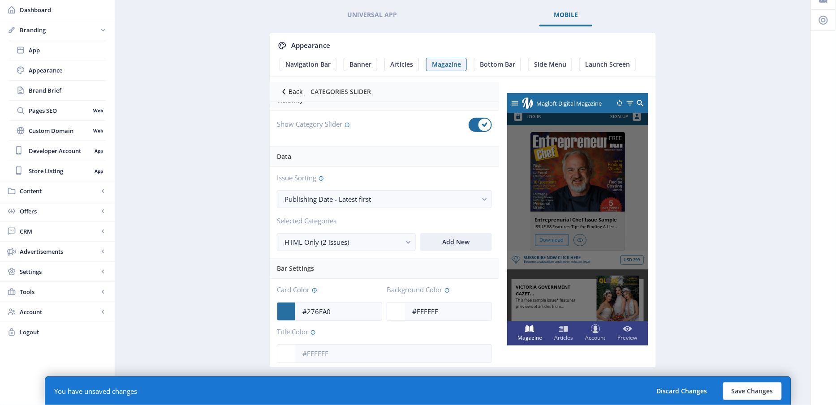
click at [253, 258] on app-branding-designer "Universal App Mobile Appearance Navigation Bar Banner Articles Magazine Bottom …" at bounding box center [463, 196] width 664 height 385
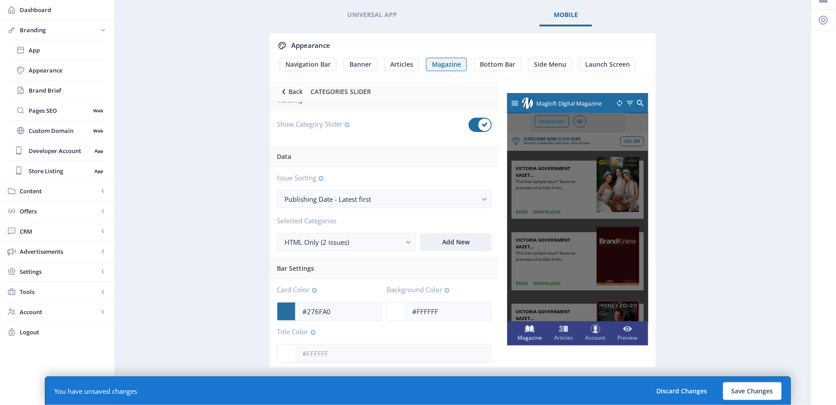
scroll to position [202, 0]
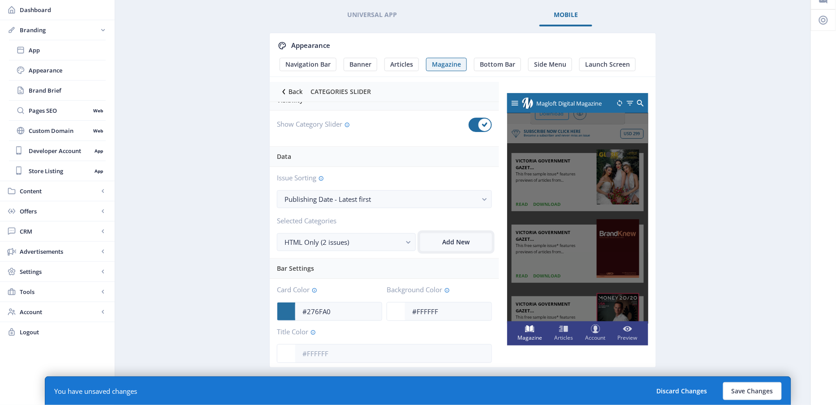
click at [473, 236] on button "Add New" at bounding box center [456, 242] width 72 height 18
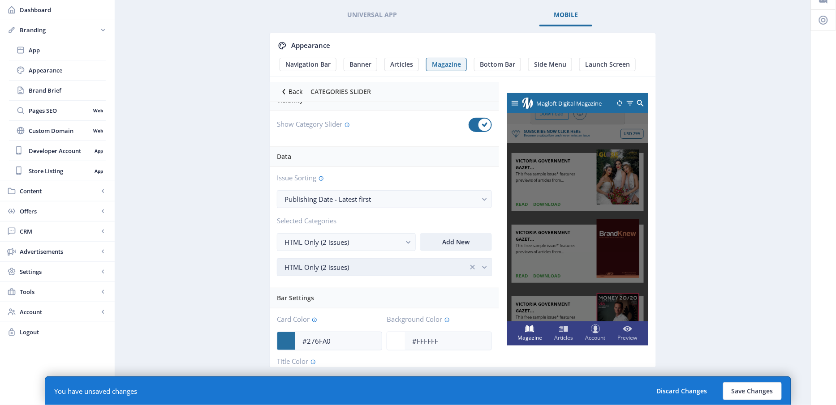
click at [286, 264] on div "HTML Only (2 issues)" at bounding box center [376, 267] width 184 height 11
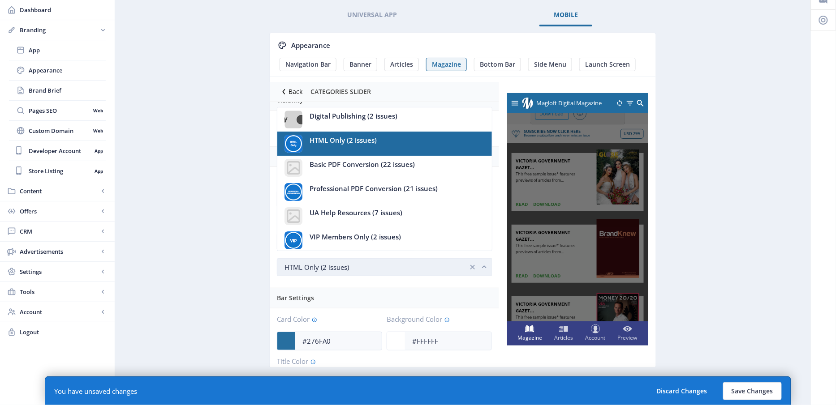
scroll to position [0, 0]
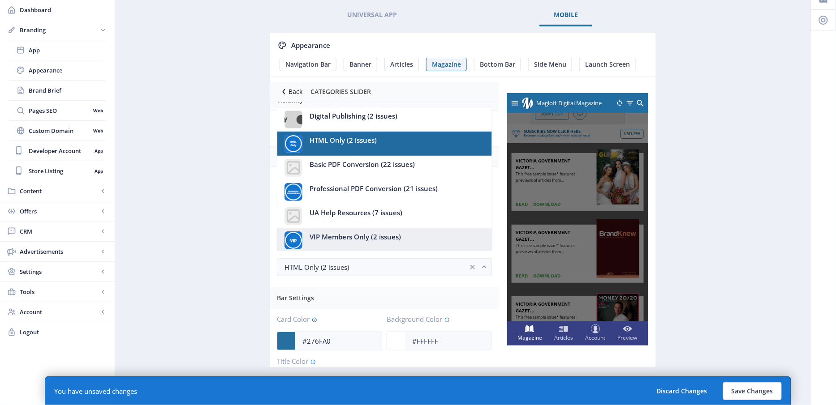
click at [348, 240] on span "VIP Members Only (2 issues)" at bounding box center [355, 237] width 91 height 11
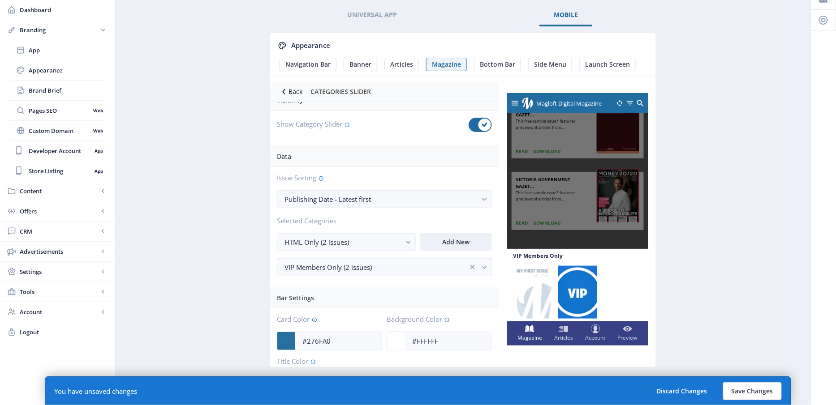
scroll to position [41, 0]
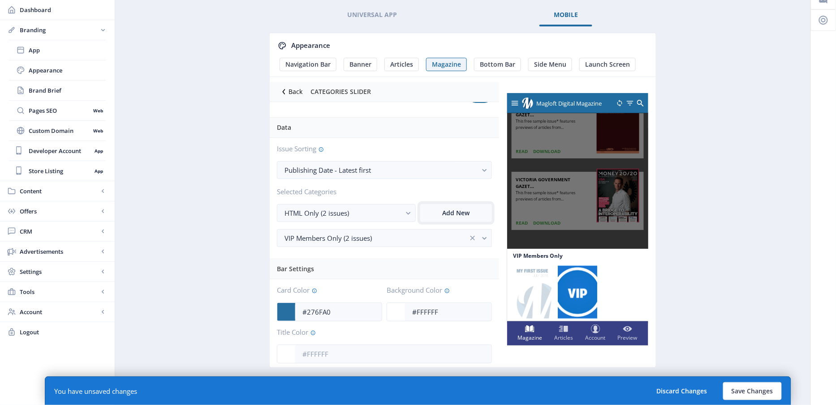
click at [445, 212] on button "Add New" at bounding box center [456, 213] width 72 height 18
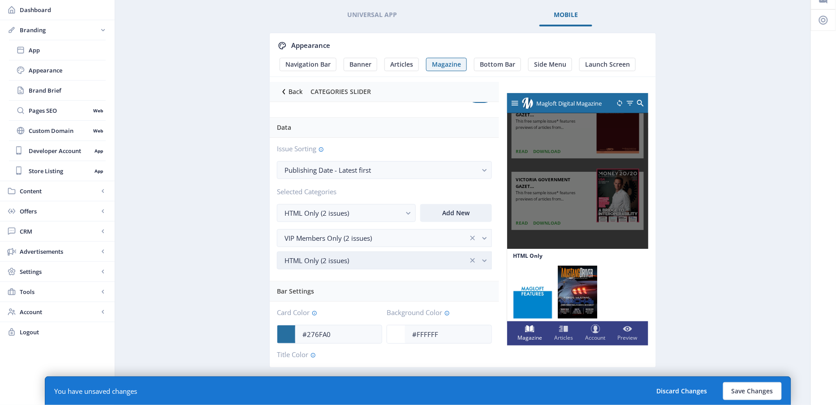
click at [394, 260] on div "HTML Only (2 issues)" at bounding box center [376, 260] width 184 height 11
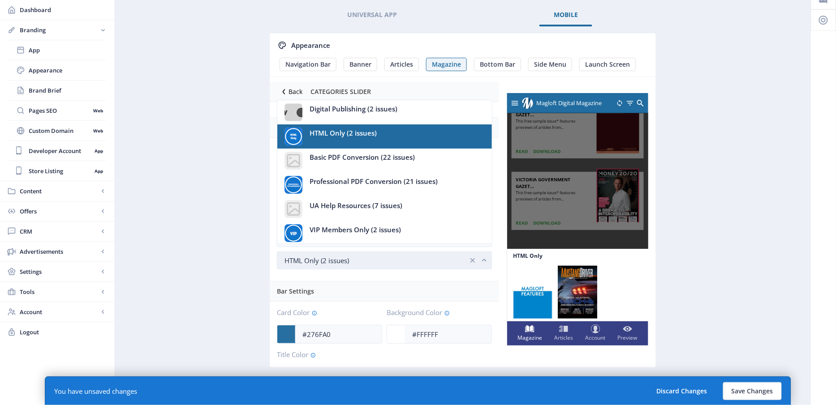
scroll to position [0, 0]
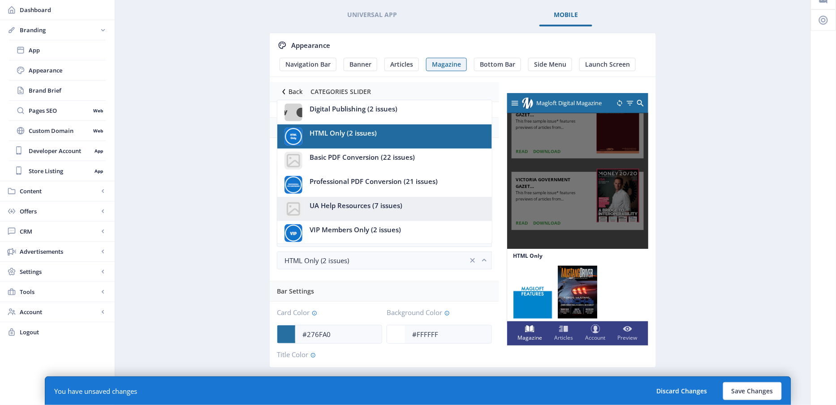
click at [399, 209] on span "UA Help Resources (7 issues)" at bounding box center [356, 205] width 93 height 11
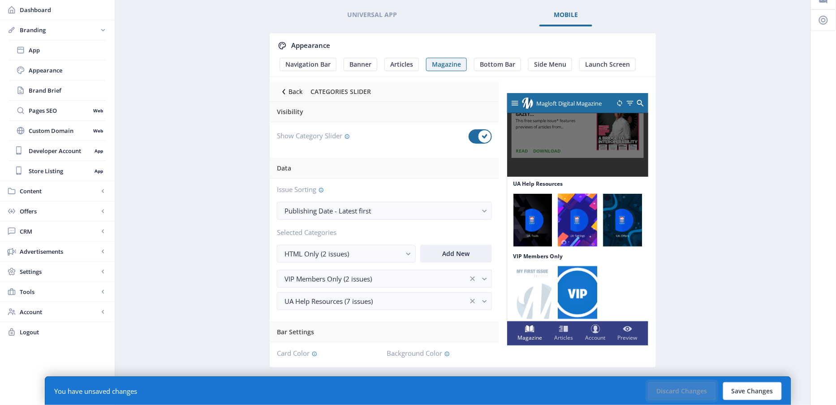
drag, startPoint x: 676, startPoint y: 394, endPoint x: 506, endPoint y: 344, distance: 176.9
click at [506, 344] on nb-layout-column "Universal App Mobile Appearance Navigation Bar Banner Articles Magazine Bottom …" at bounding box center [463, 197] width 696 height 419
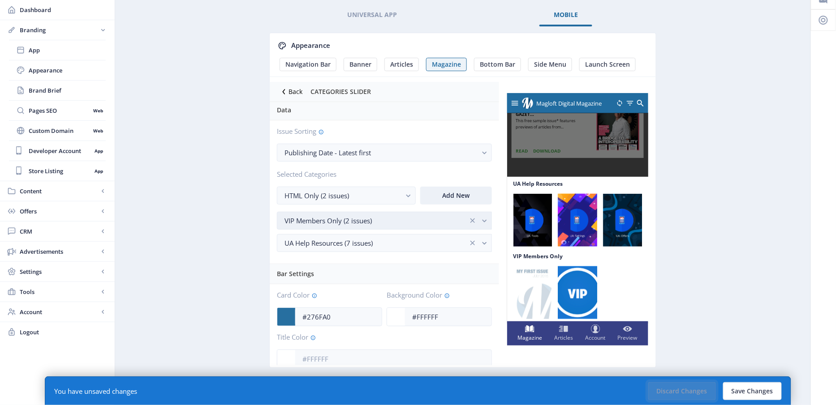
scroll to position [63, 0]
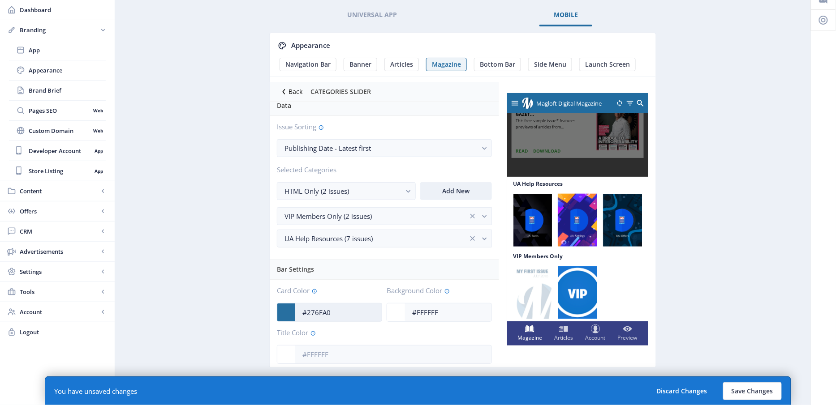
click at [347, 312] on input "#276FA0" at bounding box center [338, 312] width 86 height 17
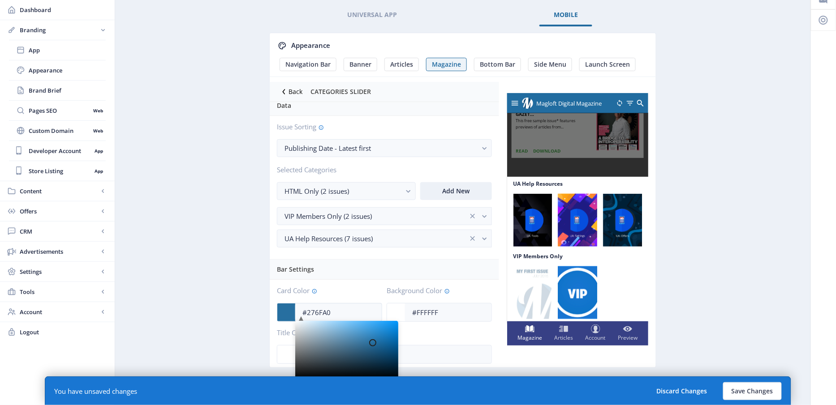
type input "#42799F"
type input "#42799f"
type input "#467B9F"
type input "#467b9f"
type input "#5180A1"
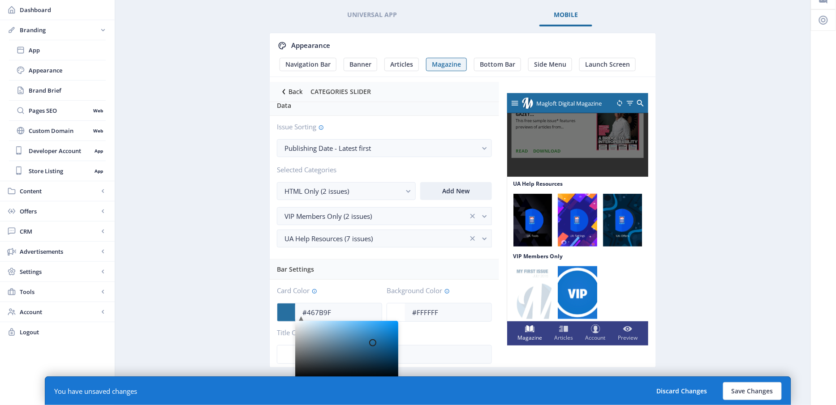
type input "#5180a1"
type input "#638BA7"
type input "#638ba7"
type input "#7D9DB3"
type input "#7d9db3"
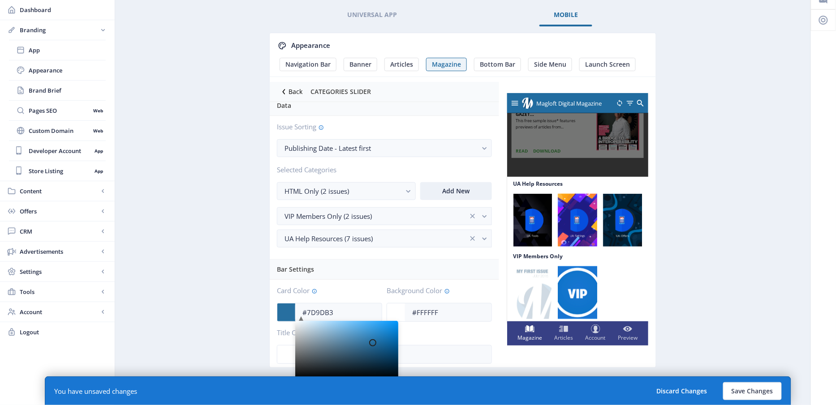
type input "#9AB0BE"
type input "#9ab0be"
type input "#B3BFC8"
type input "#b3bfc8"
type input "#C5CBCE"
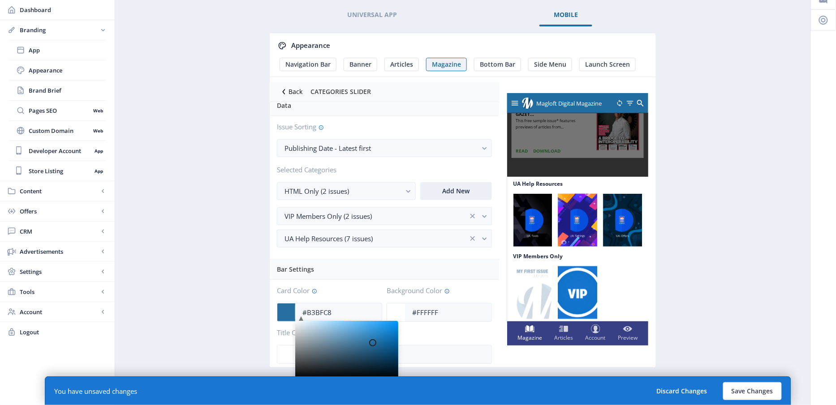
type input "#c5cbce"
type input "#D4D4D4"
type input "#d4d4d4"
type input "#D6D6D6"
type input "#d6d6d6"
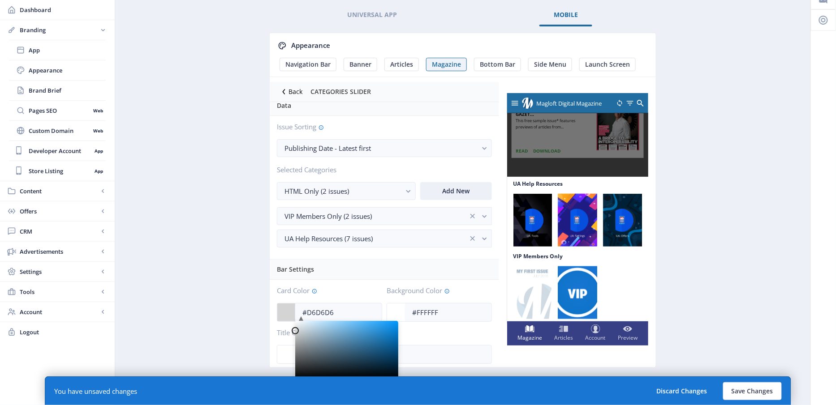
type input "#D8D8D8"
type input "#d8d8d8"
type input "#DADADA"
type input "#dadada"
type input "#DCDCDC"
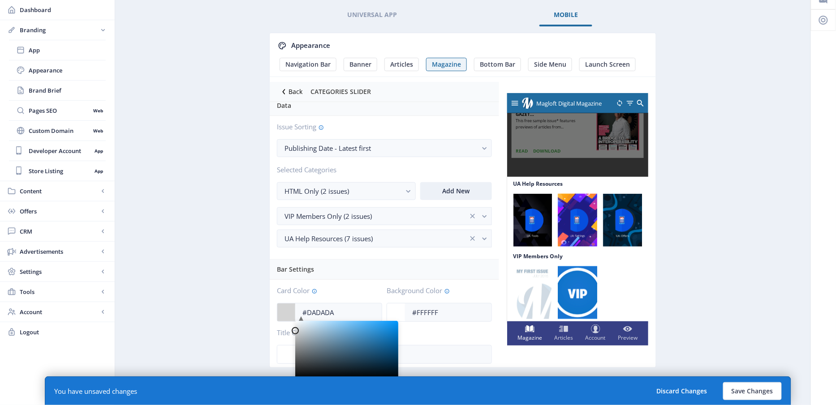
type input "#dcdcdc"
type input "#DEDEDE"
type input "#dedede"
type input "#E0E0E0"
type input "#e0e0e0"
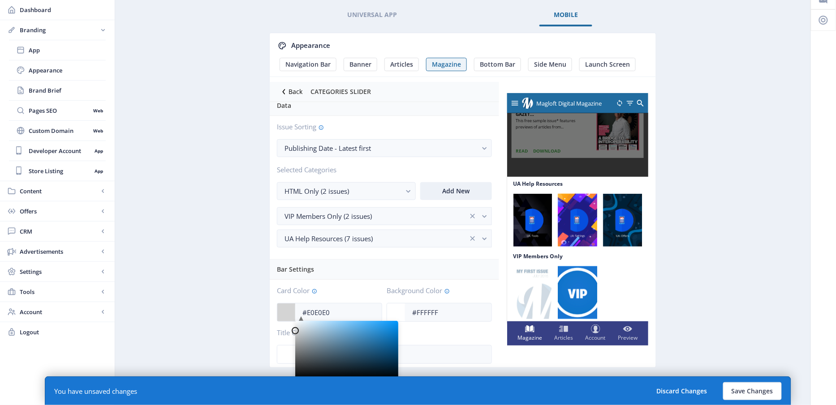
type input "#E2E2E2"
type input "#e2e2e2"
type input "#E4E4E4"
type input "#e4e4e4"
drag, startPoint x: 355, startPoint y: 342, endPoint x: 281, endPoint y: 327, distance: 75.9
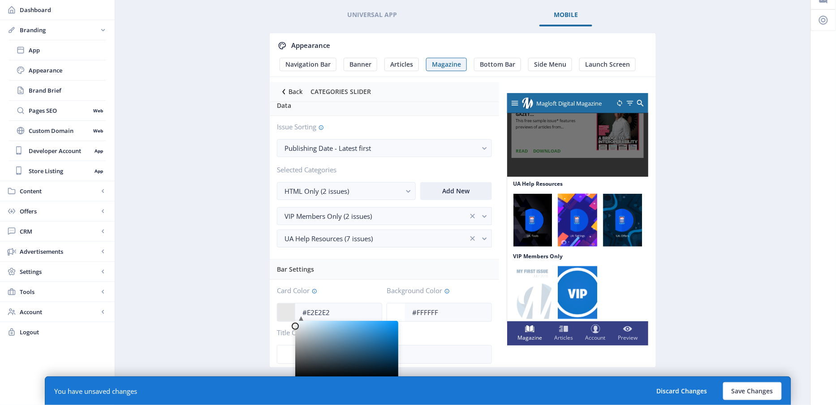
click at [281, 327] on div "Card Color #E2E2E2 C M Y K 204 0 88 H S L 226 226 226 R G B #e2e2e2 Hex Backgro…" at bounding box center [384, 325] width 229 height 91
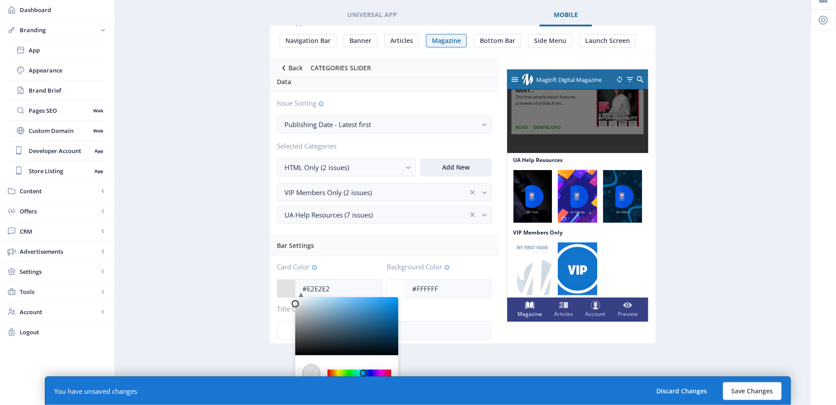
scroll to position [33, 0]
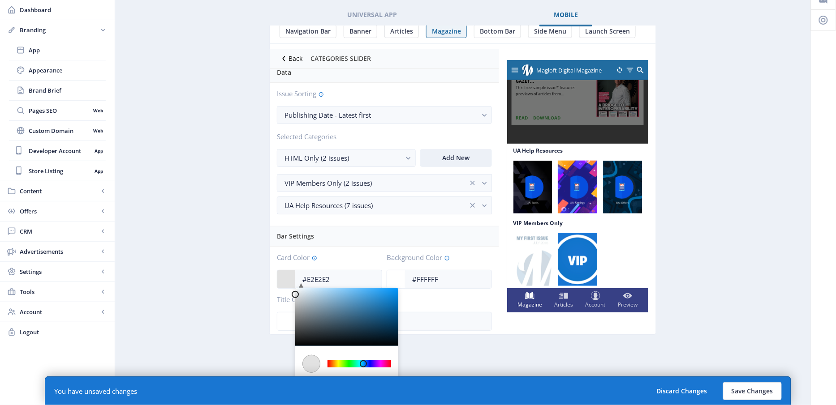
click at [472, 351] on nb-tab "Appearance Navigation Bar Banner Articles Magazine Bottom Bar Side Menu Launch …" at bounding box center [462, 207] width 387 height 363
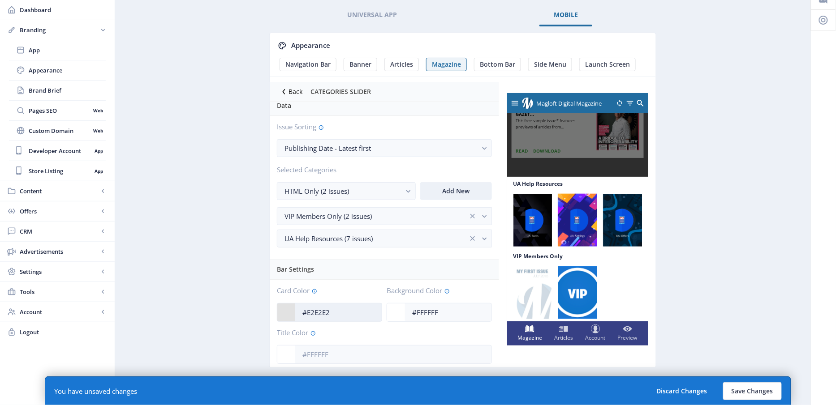
click at [344, 304] on input "#E2E2E2" at bounding box center [338, 312] width 86 height 17
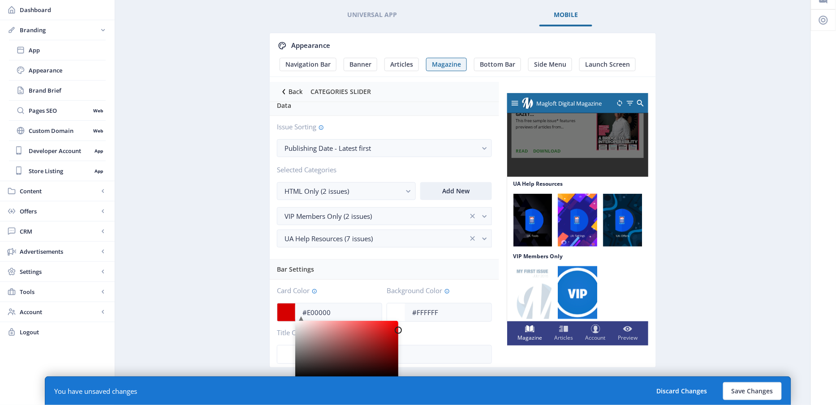
drag, startPoint x: 358, startPoint y: 330, endPoint x: 433, endPoint y: 327, distance: 75.3
click at [430, 327] on div "Card Color #E00000 C M Y K 0 100 44 H S L 224 0 0 R G B #e00000 Hex Background …" at bounding box center [384, 325] width 229 height 91
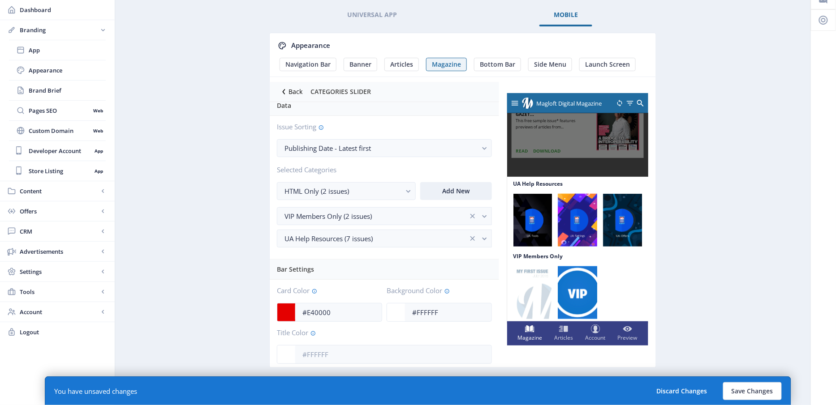
click at [378, 250] on div "Issue Sorting Publishing Date - Latest first Selected Categories HTML Only (2 i…" at bounding box center [384, 188] width 229 height 144
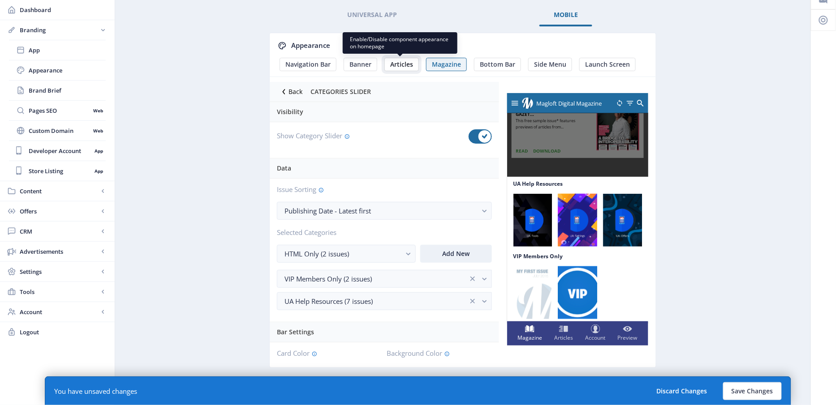
click at [394, 68] on button "Articles" at bounding box center [401, 64] width 34 height 13
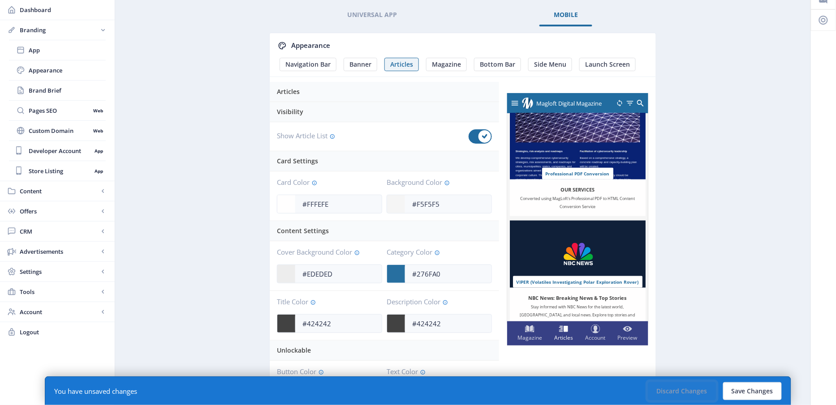
click at [707, 392] on button "Discard Changes" at bounding box center [682, 392] width 68 height 18
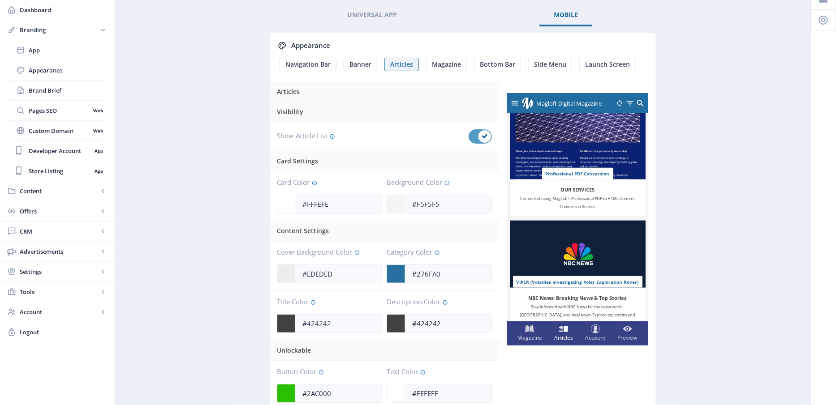
click at [488, 137] on span at bounding box center [484, 136] width 13 height 13
click at [469, 137] on input "checkbox" at bounding box center [469, 137] width 0 height 0
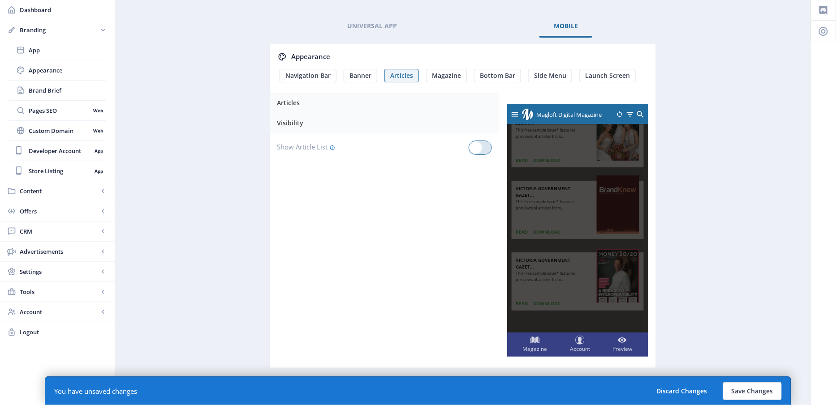
click at [480, 142] on span at bounding box center [476, 148] width 13 height 13
click at [469, 148] on input "checkbox" at bounding box center [469, 148] width 0 height 0
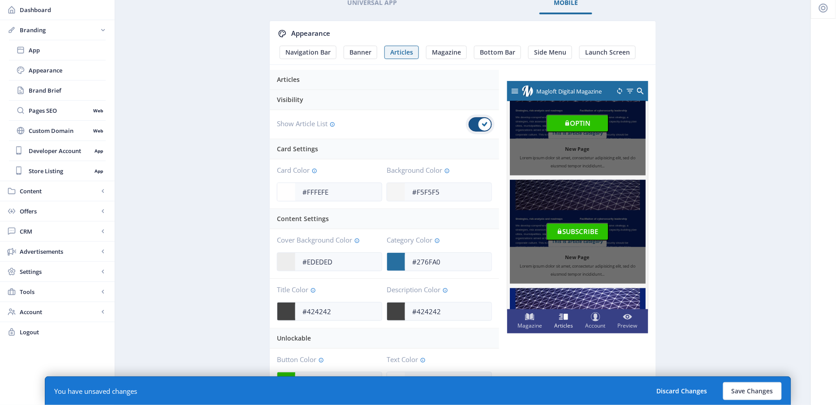
scroll to position [263, 0]
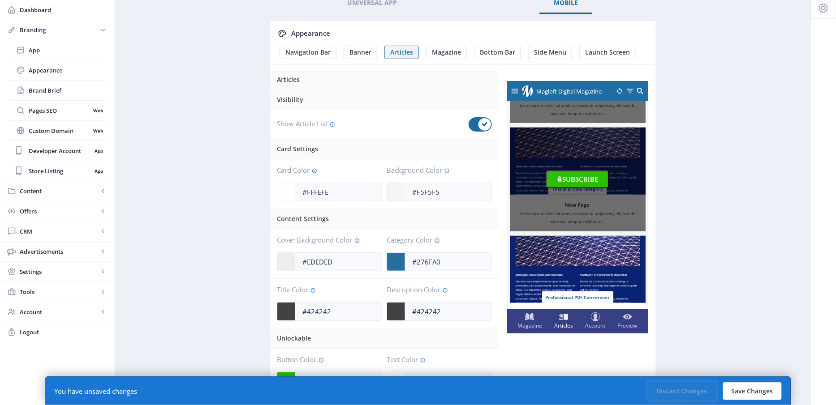
click at [689, 390] on button "Discard Changes" at bounding box center [682, 392] width 68 height 18
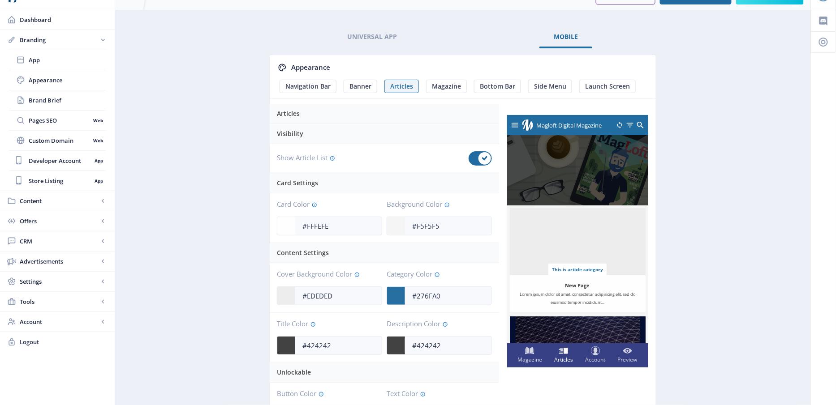
scroll to position [0, 0]
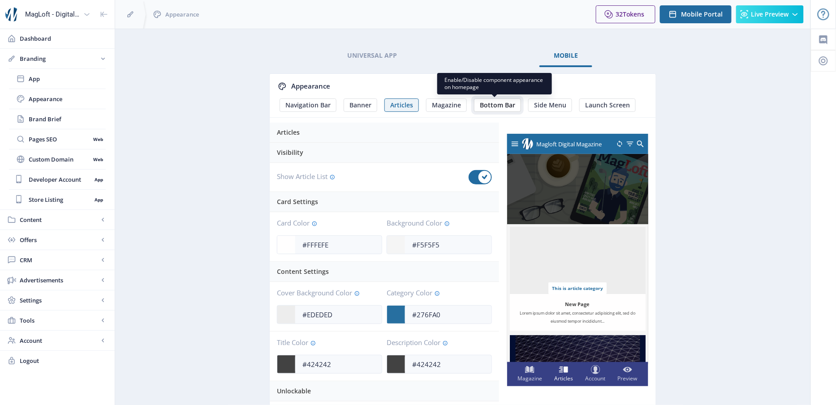
click at [490, 99] on button "Bottom Bar" at bounding box center [497, 105] width 47 height 13
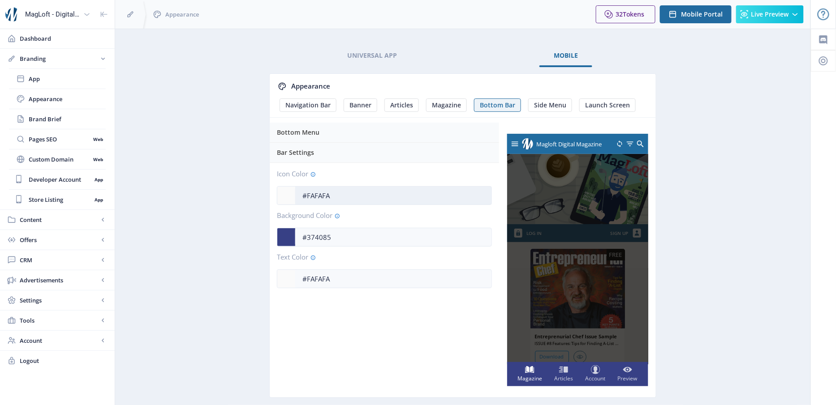
click at [328, 191] on input "#FAFAFA" at bounding box center [393, 195] width 196 height 17
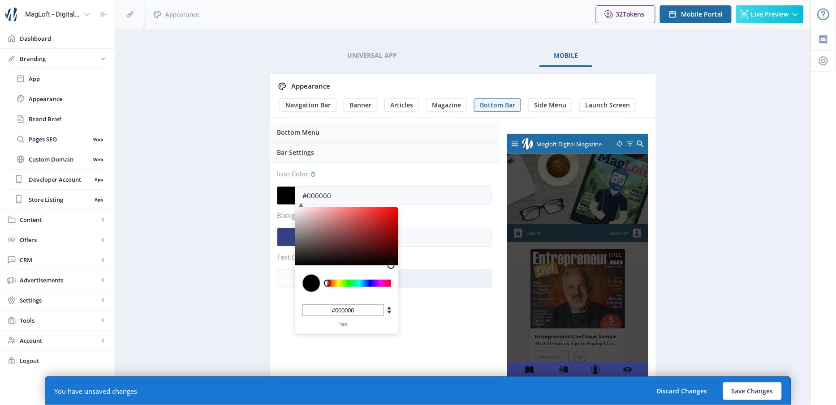
drag, startPoint x: 348, startPoint y: 220, endPoint x: 401, endPoint y: 269, distance: 72.3
click at [401, 269] on div "Icon Color #000000 C M Y K 0 0 0 H S L 0 0 0 R G B #000000 Hex Background Color…" at bounding box center [384, 229] width 215 height 118
click at [448, 272] on input "#FAFAFA" at bounding box center [393, 279] width 196 height 17
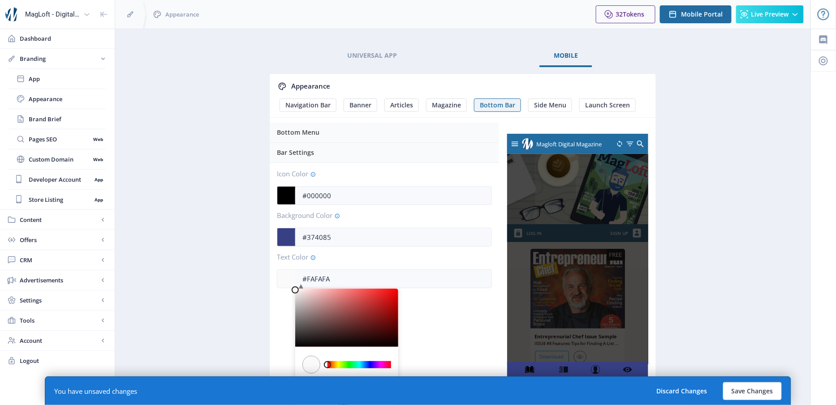
click at [435, 255] on span "Text Color" at bounding box center [384, 260] width 215 height 12
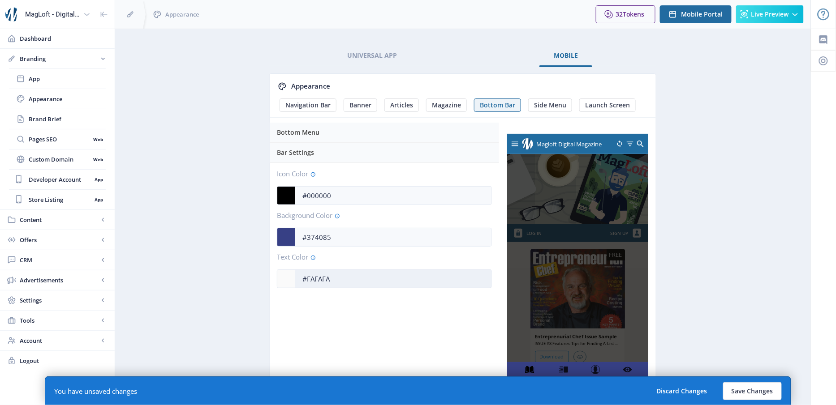
click at [422, 275] on input "#FAFAFA" at bounding box center [393, 279] width 196 height 17
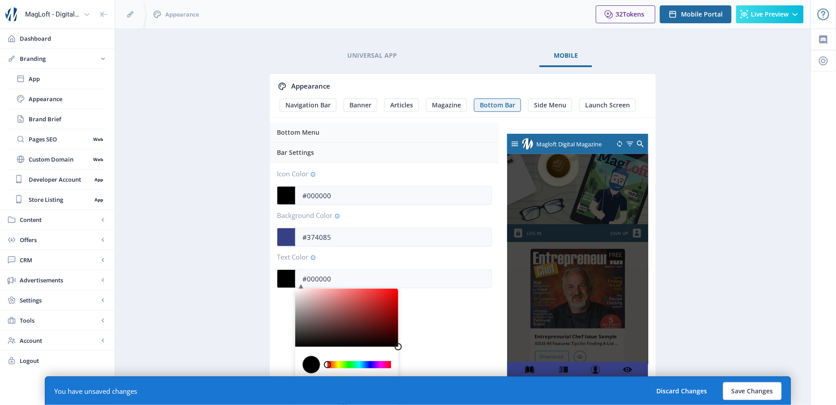
drag, startPoint x: 355, startPoint y: 319, endPoint x: 402, endPoint y: 352, distance: 57.8
click at [402, 352] on div "Bottom Menu Bar Settings Icon Color #000000 C M Y K 0 0 0 H S L 0 0 0 R G B #00…" at bounding box center [384, 261] width 229 height 273
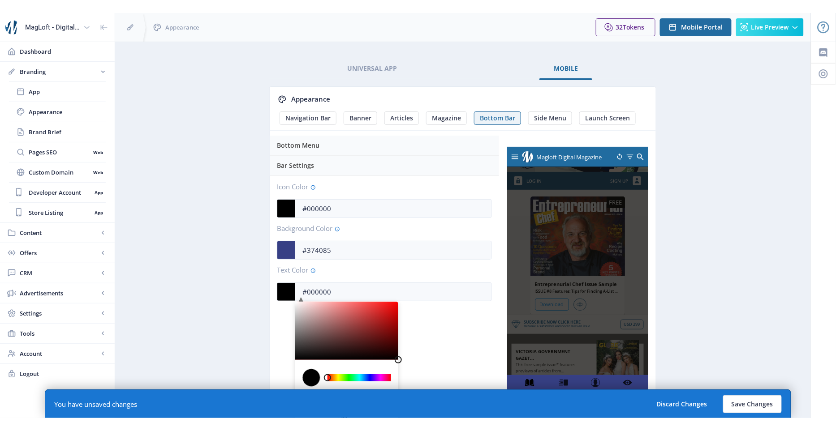
scroll to position [70, 0]
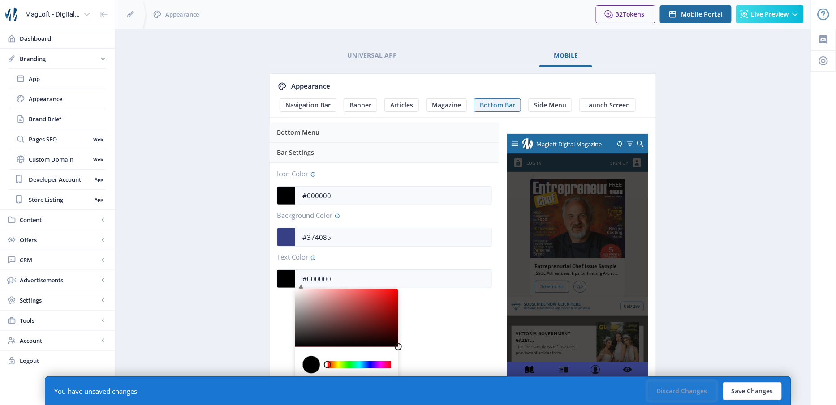
click at [696, 387] on button "Discard Changes" at bounding box center [682, 392] width 68 height 18
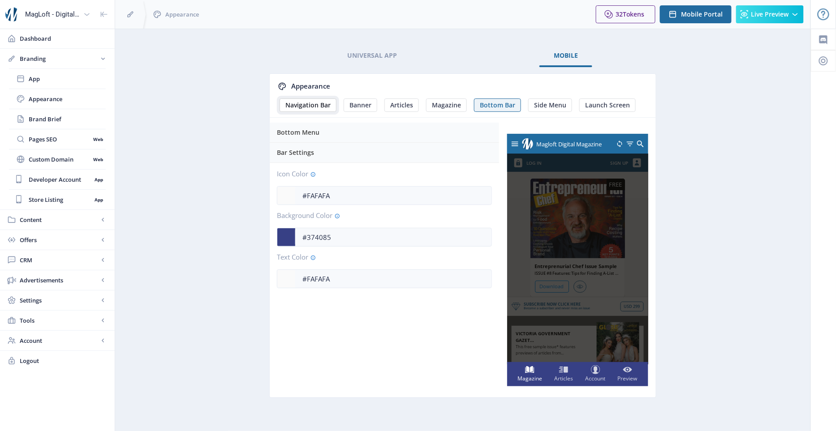
click at [310, 103] on span "Navigation Bar" at bounding box center [307, 105] width 45 height 7
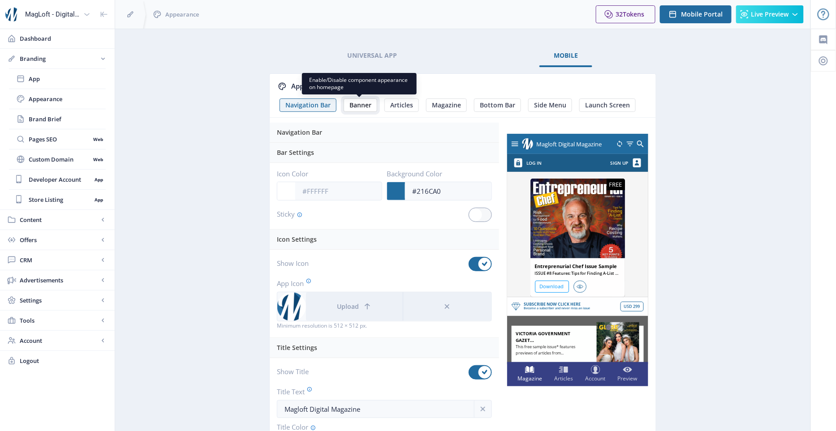
click at [358, 104] on span "Banner" at bounding box center [360, 105] width 22 height 7
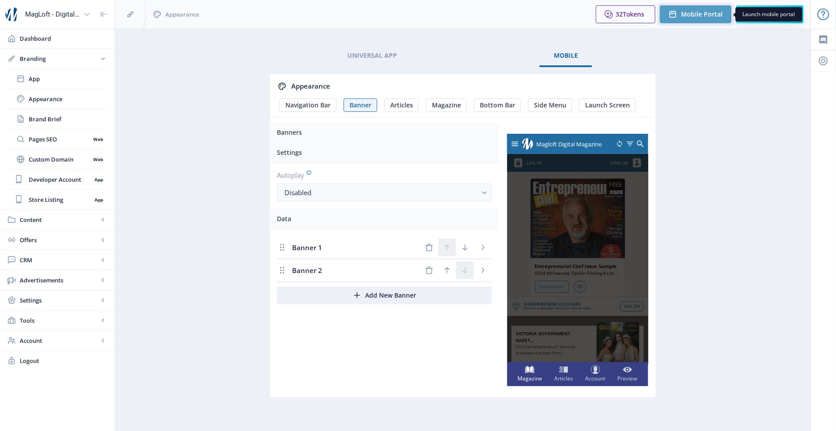
click at [698, 19] on button "Mobile Portal" at bounding box center [696, 14] width 72 height 18
